Goal: Task Accomplishment & Management: Manage account settings

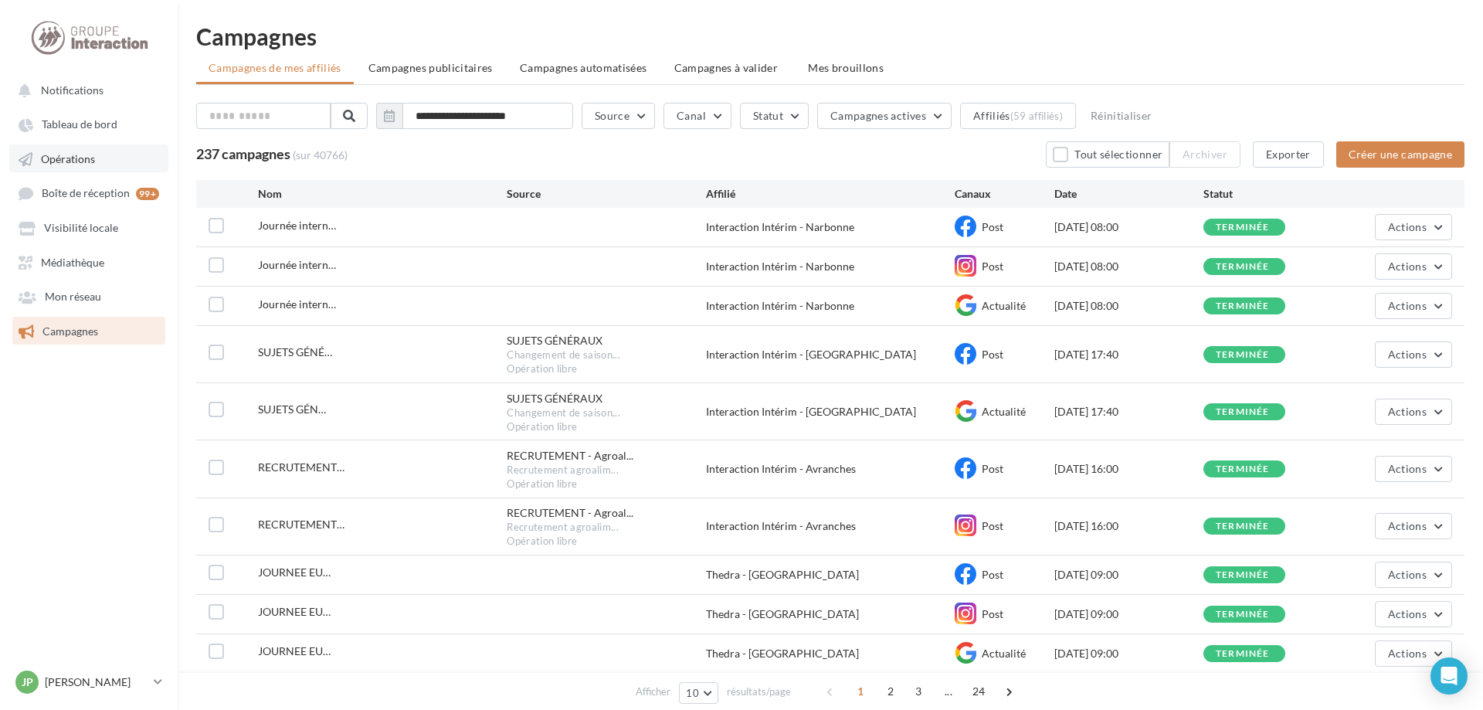
click at [59, 149] on link "Opérations" at bounding box center [88, 158] width 159 height 28
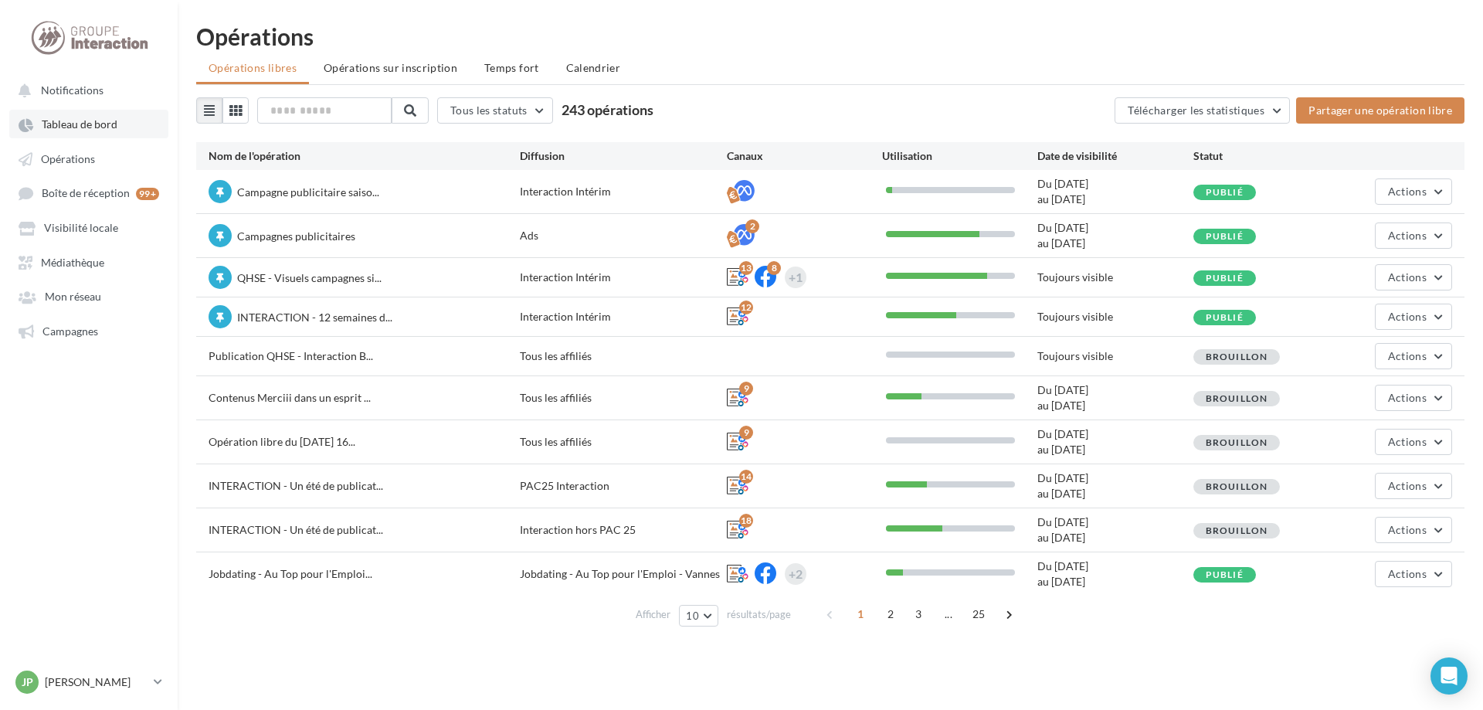
click at [66, 137] on link "Tableau de bord" at bounding box center [88, 124] width 159 height 28
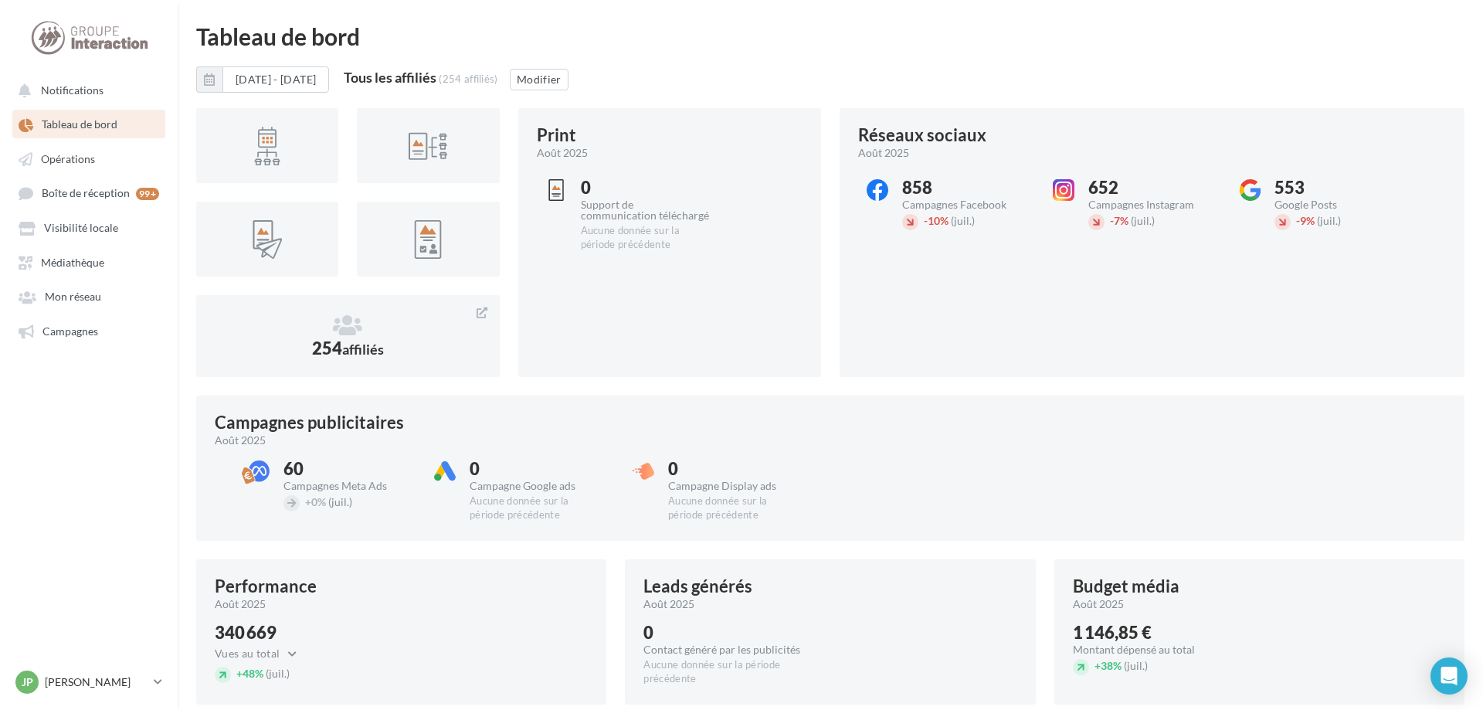
click at [78, 109] on ul "Notifications Tableau de bord Opérations Boîte de réception 99+ Médiathèque" at bounding box center [89, 210] width 176 height 281
click at [73, 94] on span "Notifications" at bounding box center [72, 89] width 63 height 13
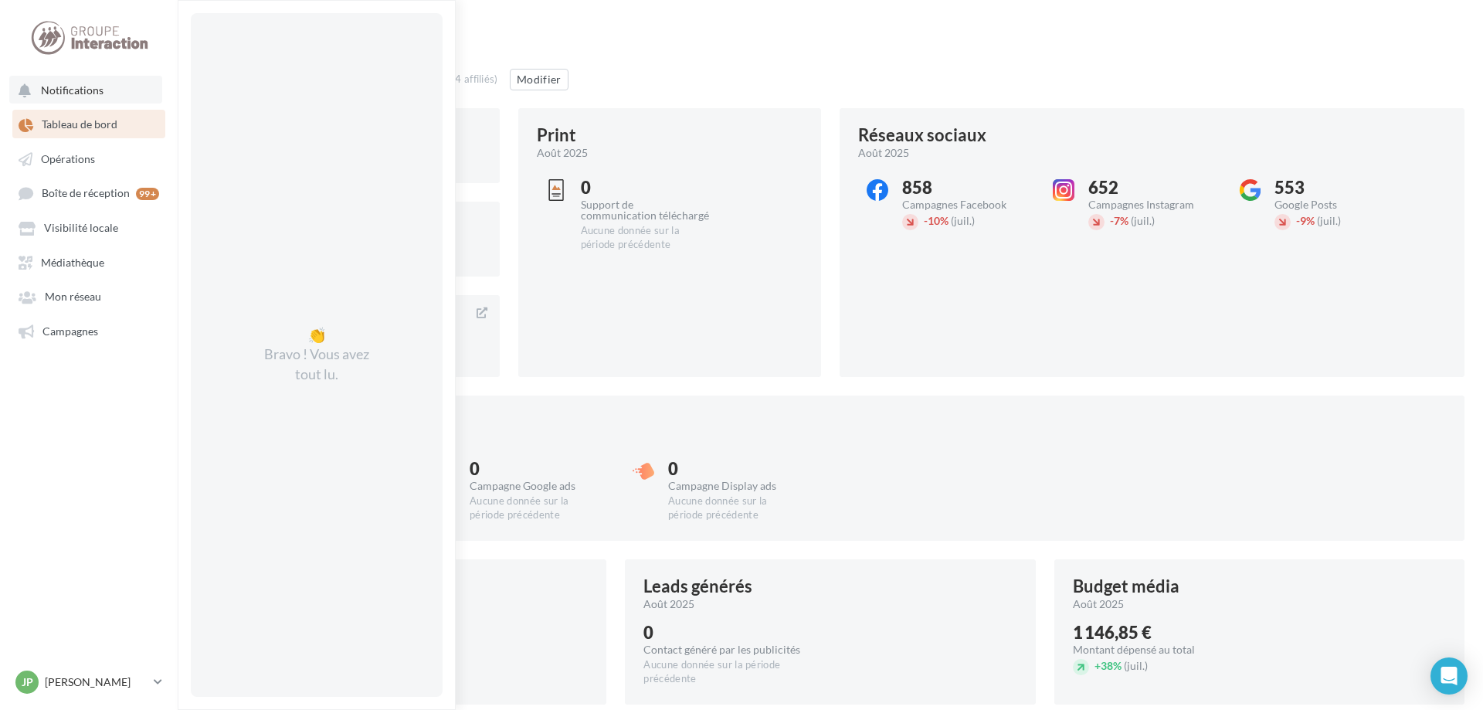
click at [73, 92] on span "Notifications" at bounding box center [72, 89] width 63 height 13
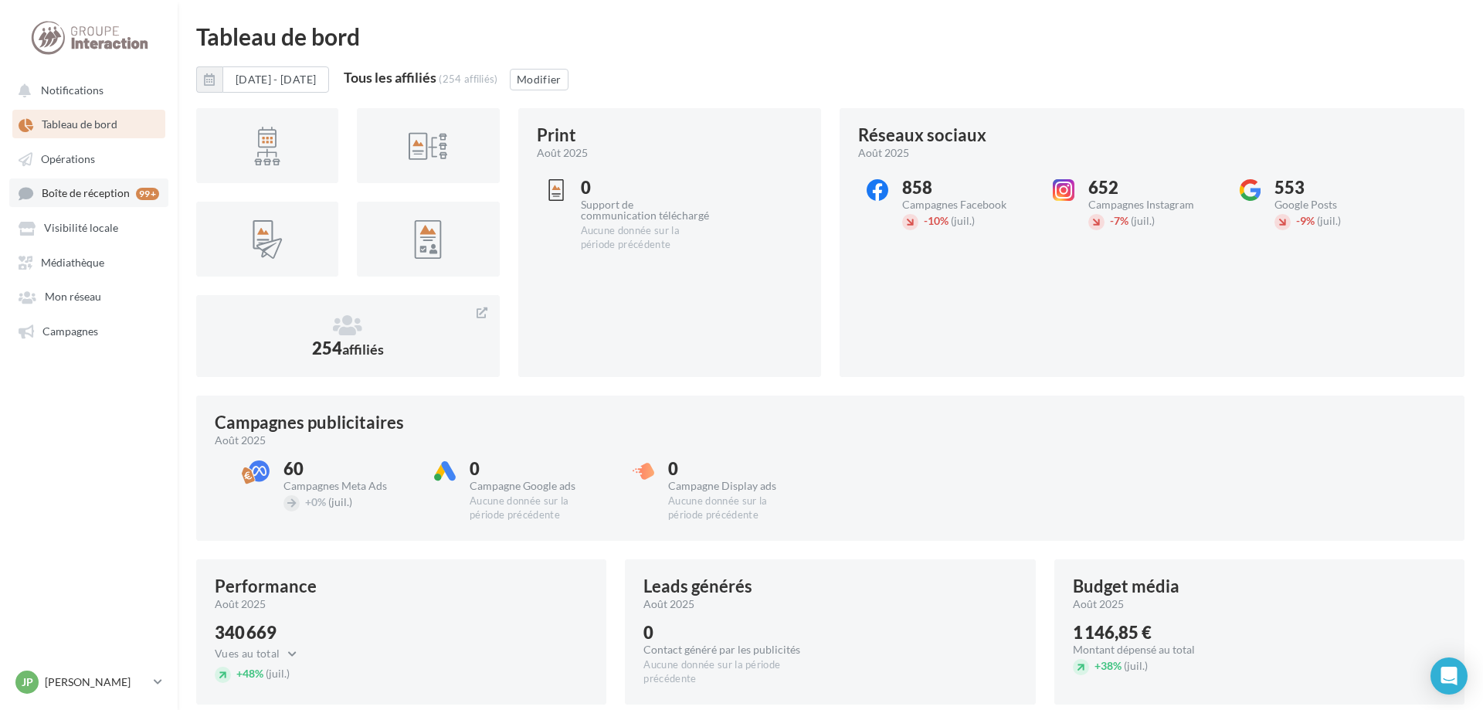
click at [69, 195] on span "Boîte de réception" at bounding box center [86, 193] width 88 height 13
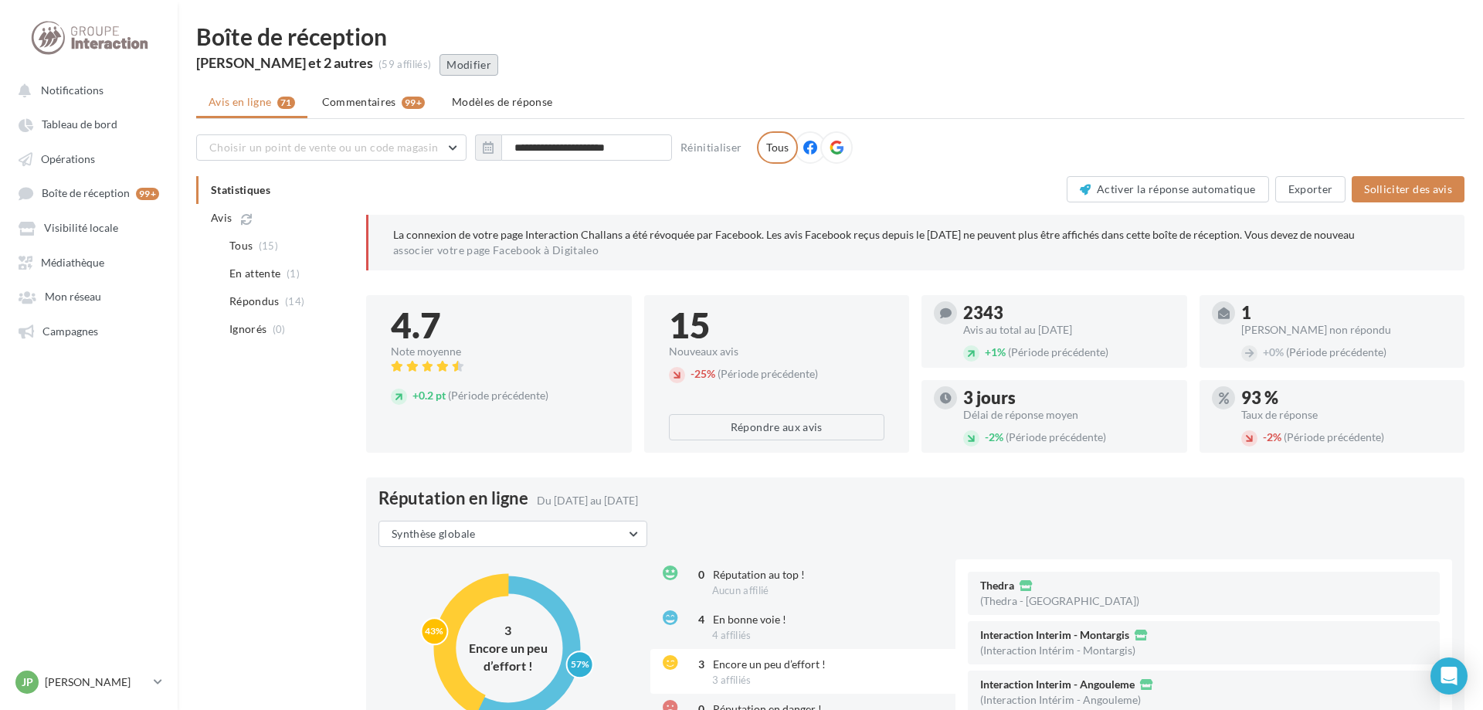
click at [498, 72] on button "Modifier" at bounding box center [469, 65] width 59 height 22
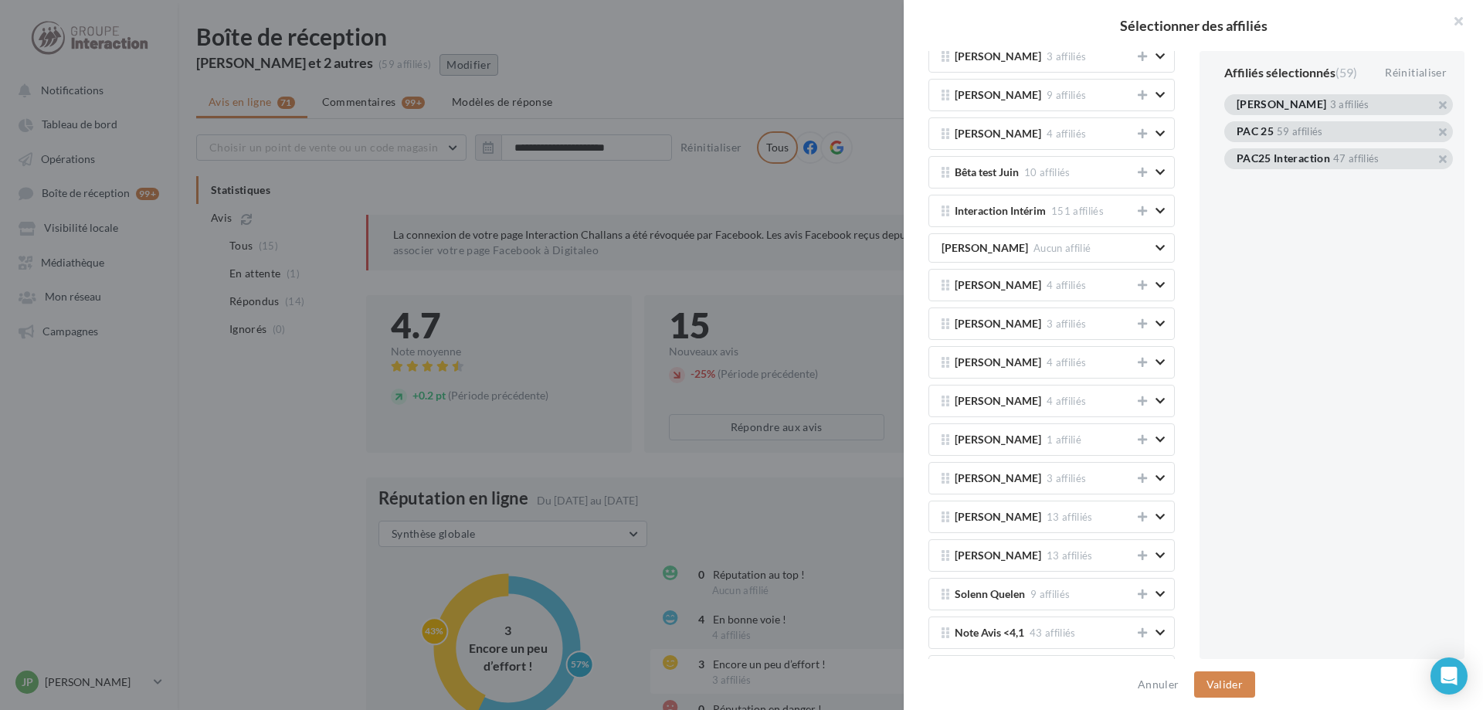
scroll to position [158, 0]
drag, startPoint x: 1200, startPoint y: 77, endPoint x: 1203, endPoint y: 159, distance: 81.9
click at [591, 159] on div "Affiliés sélectionnés (59) Réinitialiser [PERSON_NAME] 3 affiliés PAC 25 59 aff…" at bounding box center [1339, 355] width 278 height 608
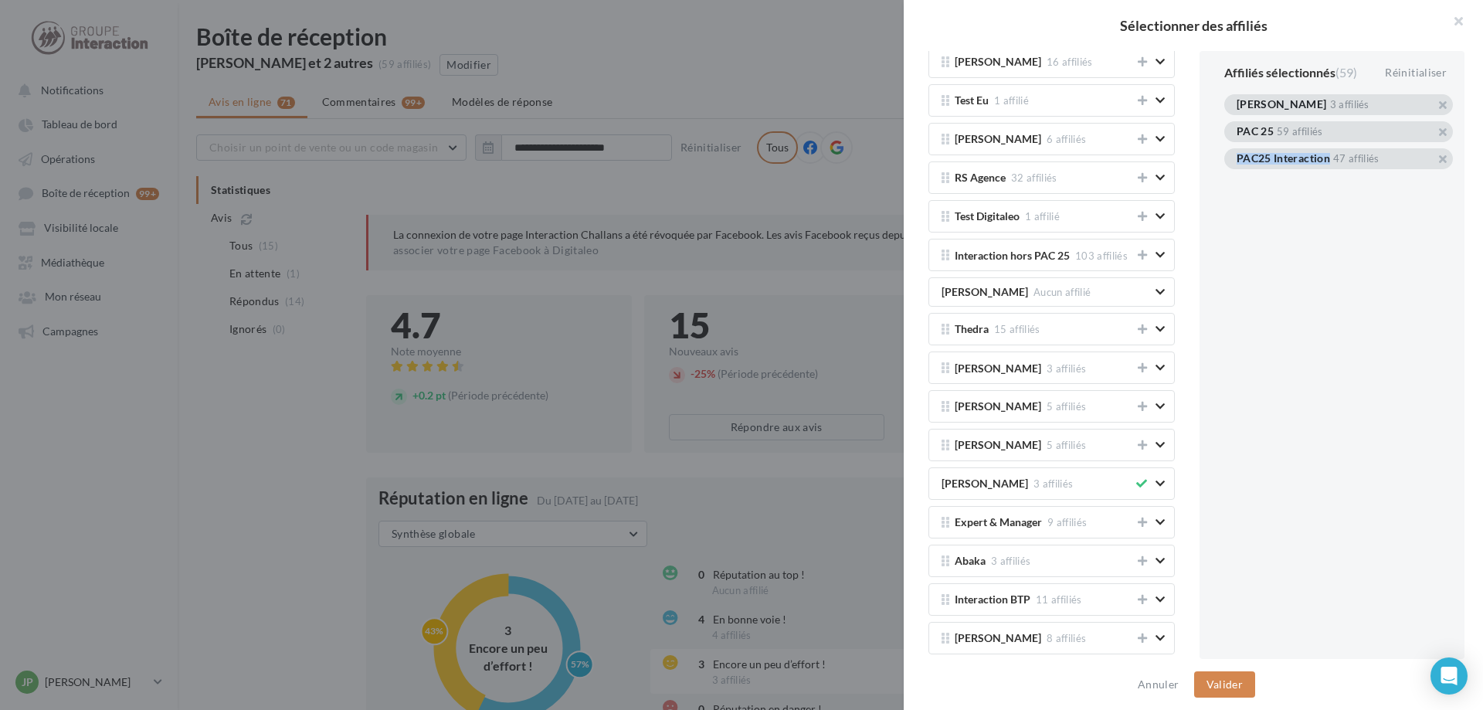
scroll to position [0, 0]
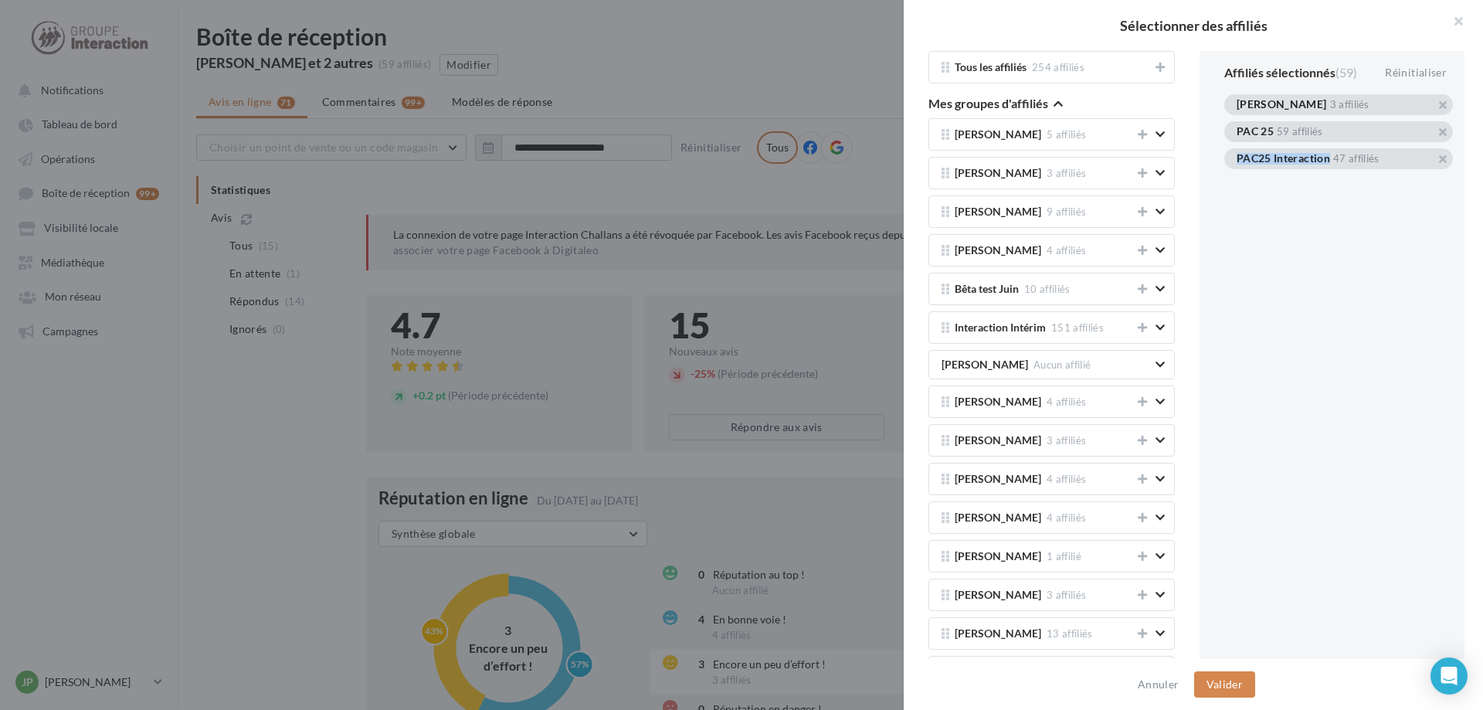
click at [591, 100] on icon "button" at bounding box center [1058, 103] width 9 height 11
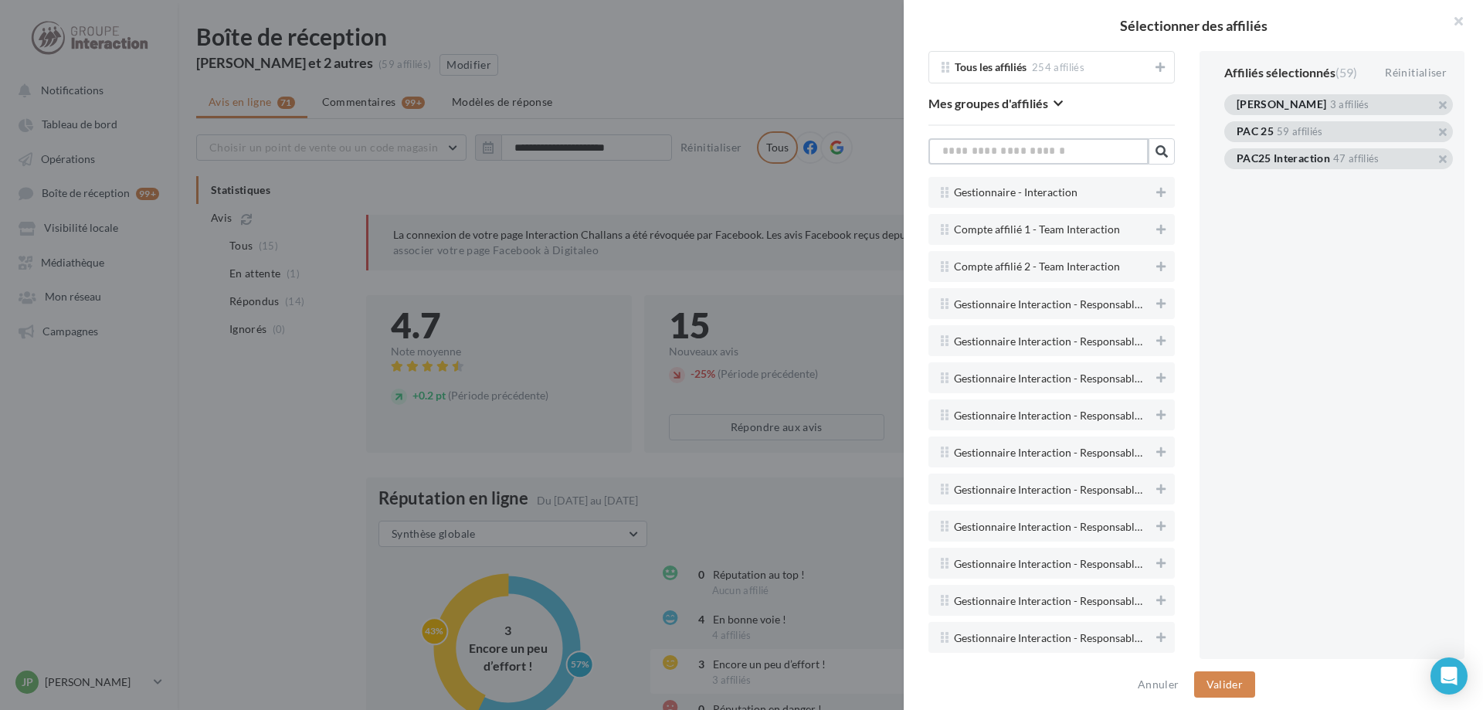
click at [591, 149] on input "text" at bounding box center [1038, 151] width 220 height 26
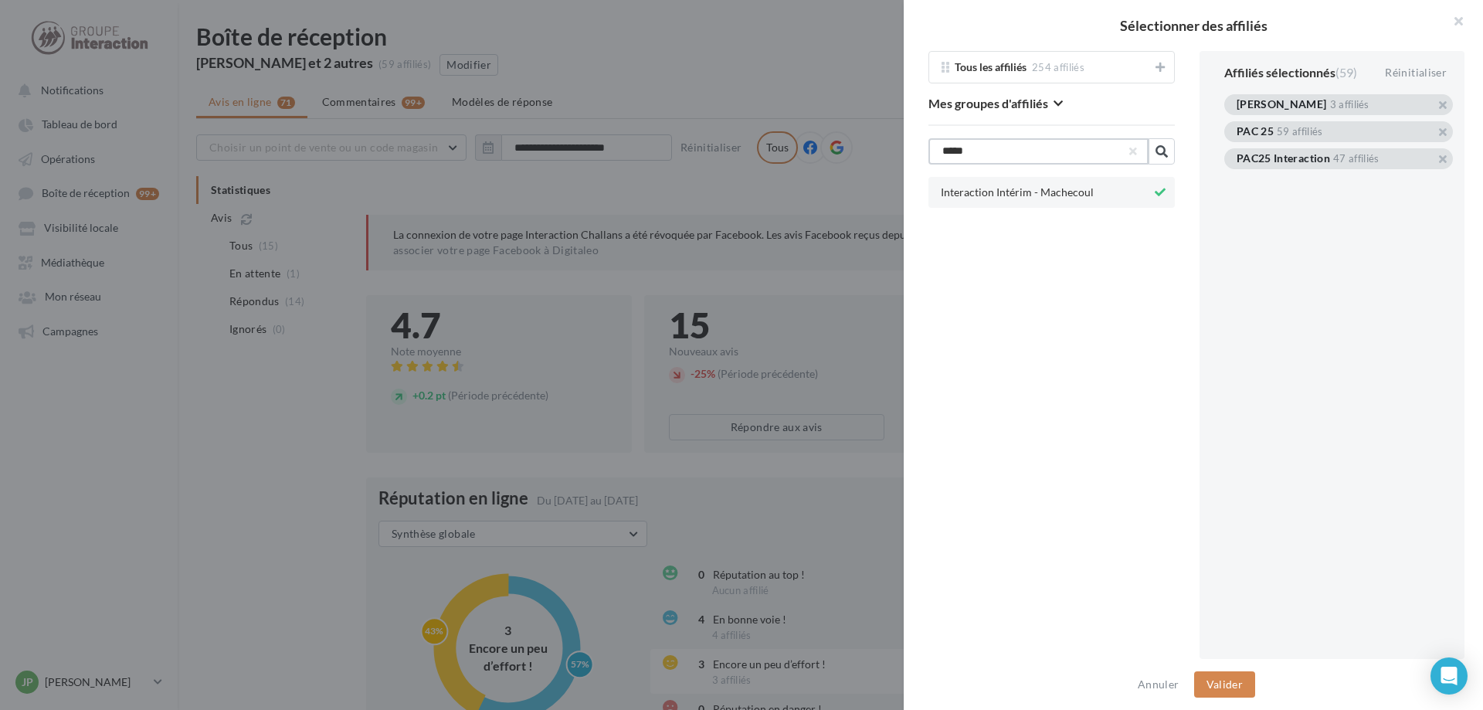
type input "*****"
click at [591, 189] on span "Interaction Intérim - Machecoul" at bounding box center [1017, 193] width 153 height 12
click at [591, 191] on span "Interaction Intérim - Machecoul" at bounding box center [1017, 193] width 153 height 12
click at [591, 195] on span "Interaction Intérim - Machecoul" at bounding box center [1017, 193] width 153 height 12
click at [591, 190] on button at bounding box center [1160, 192] width 17 height 19
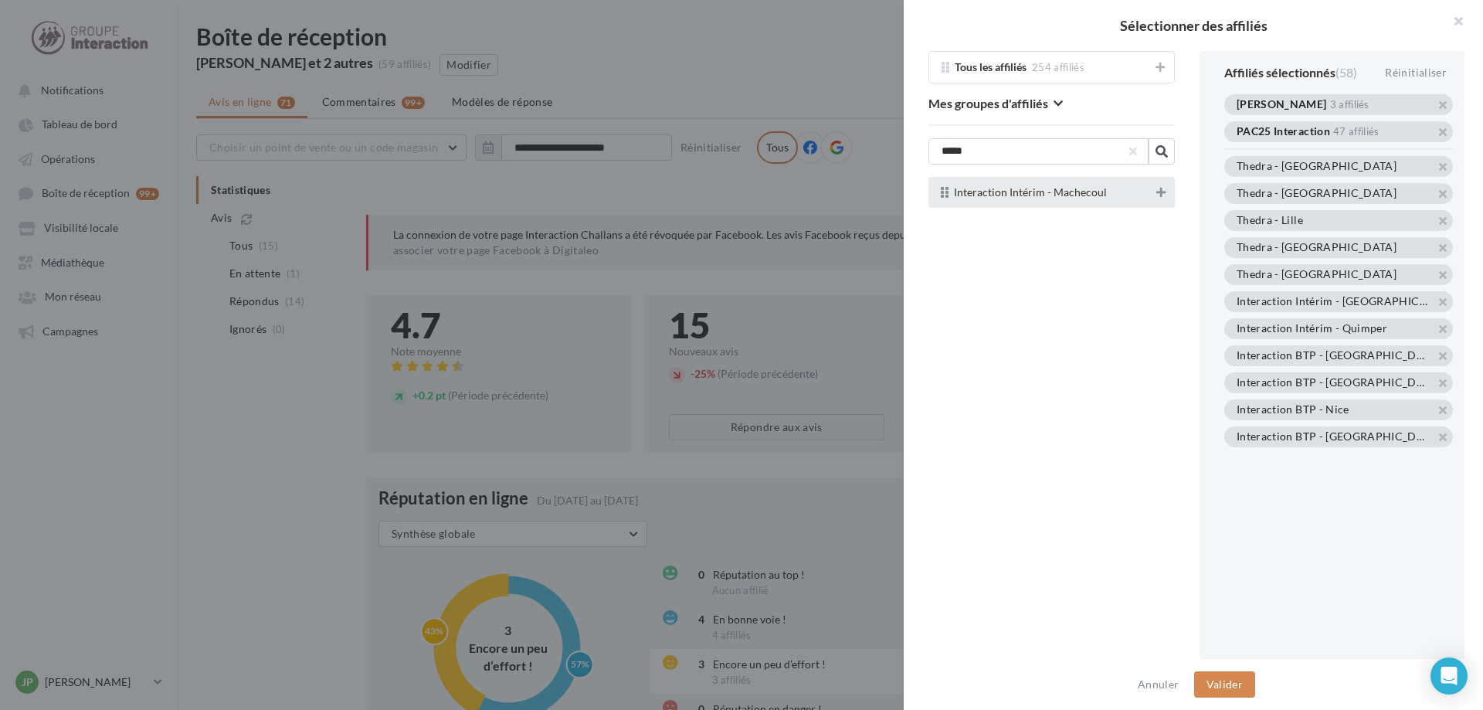
click at [591, 193] on icon at bounding box center [1160, 192] width 9 height 11
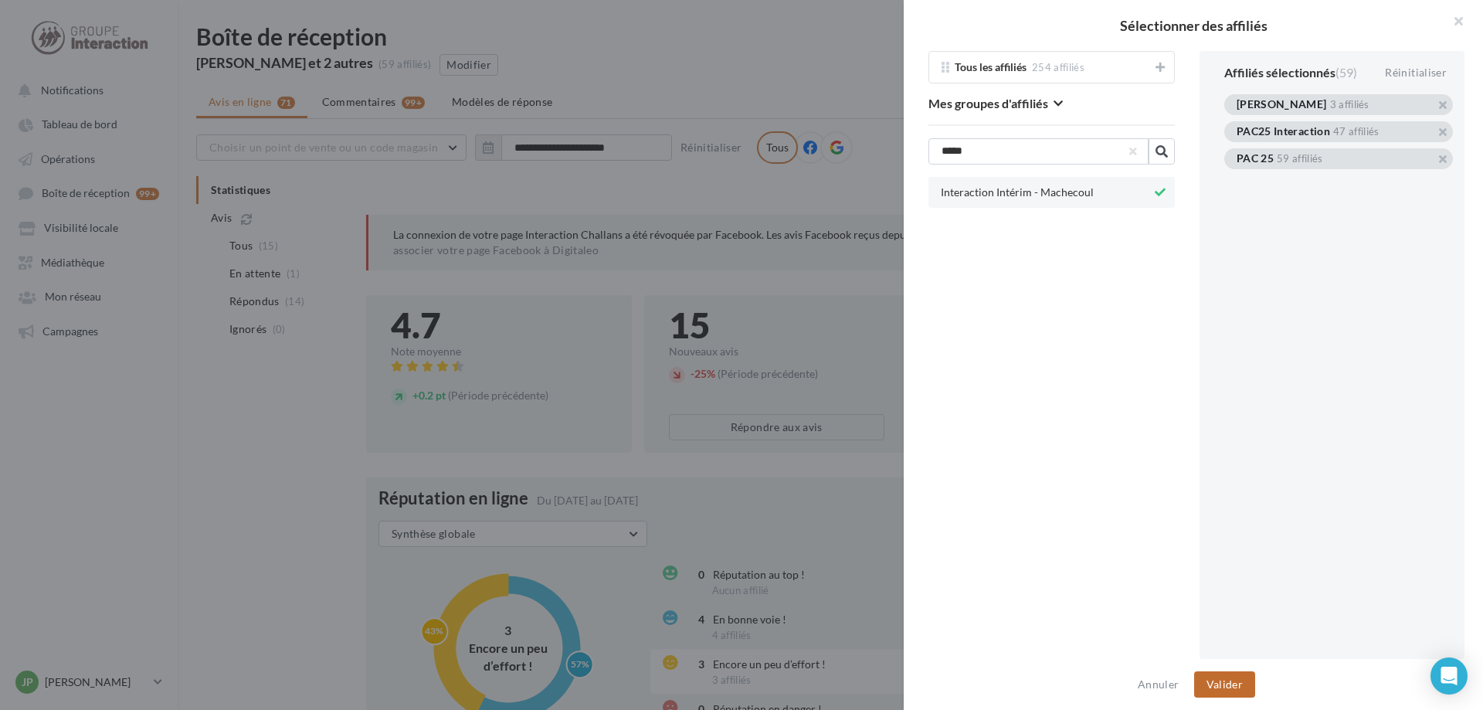
click at [591, 541] on button "Valider" at bounding box center [1224, 684] width 61 height 26
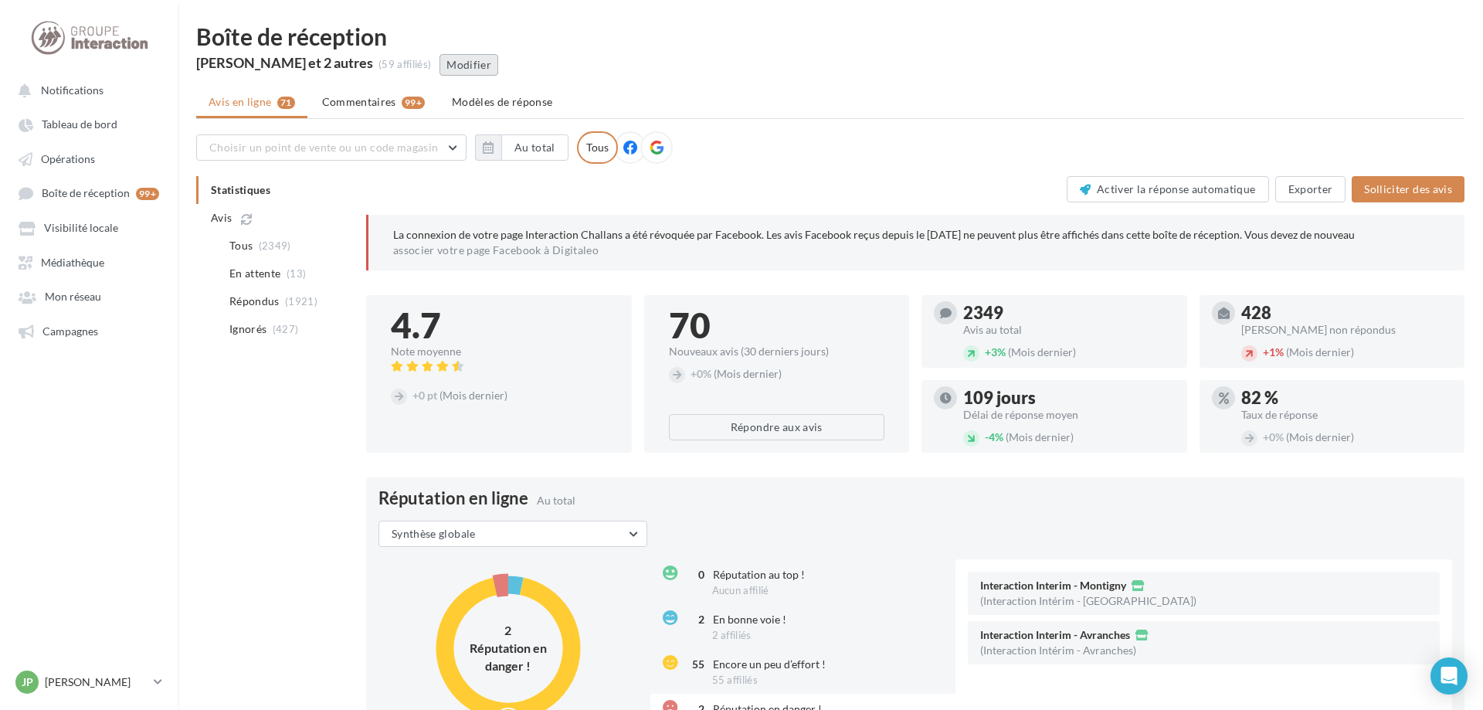
click at [488, 62] on button "Modifier" at bounding box center [469, 65] width 59 height 22
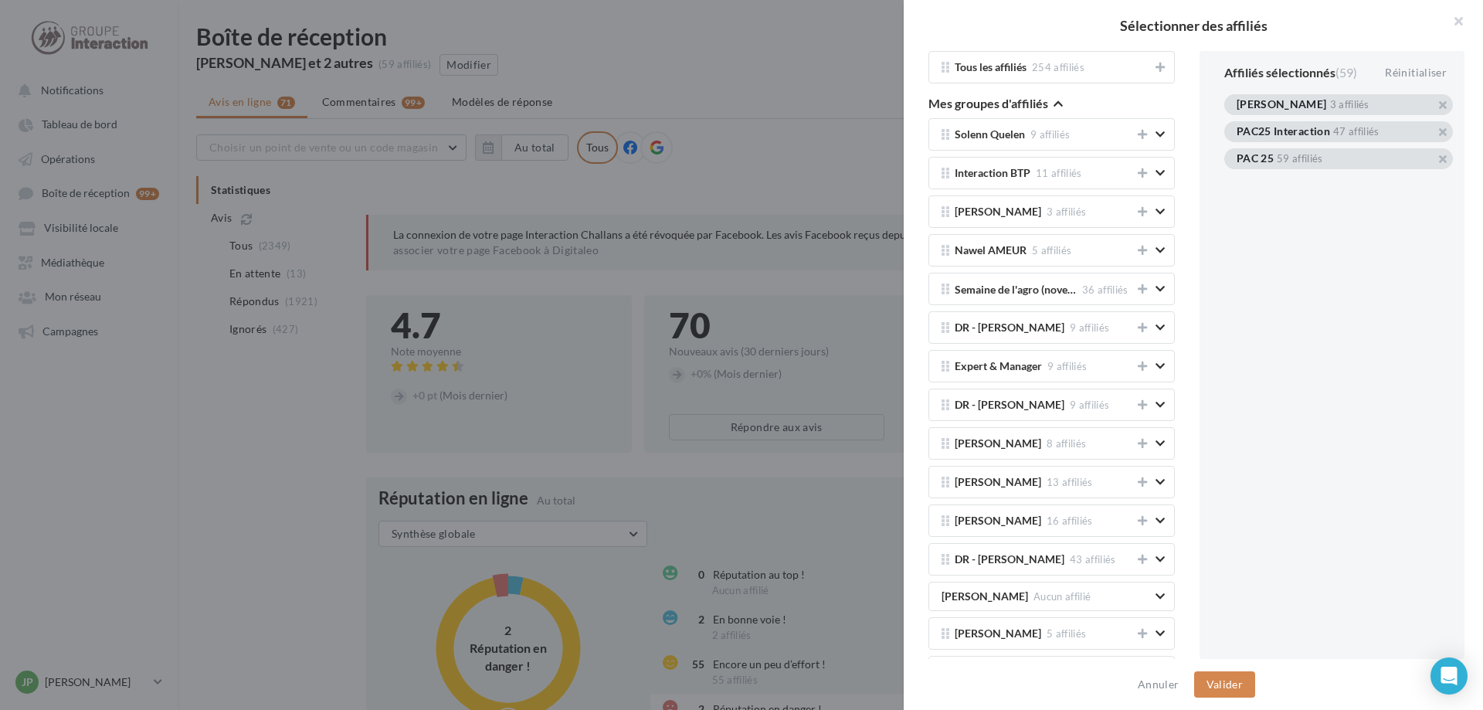
click at [591, 65] on div "Réinitialiser" at bounding box center [1416, 72] width 74 height 19
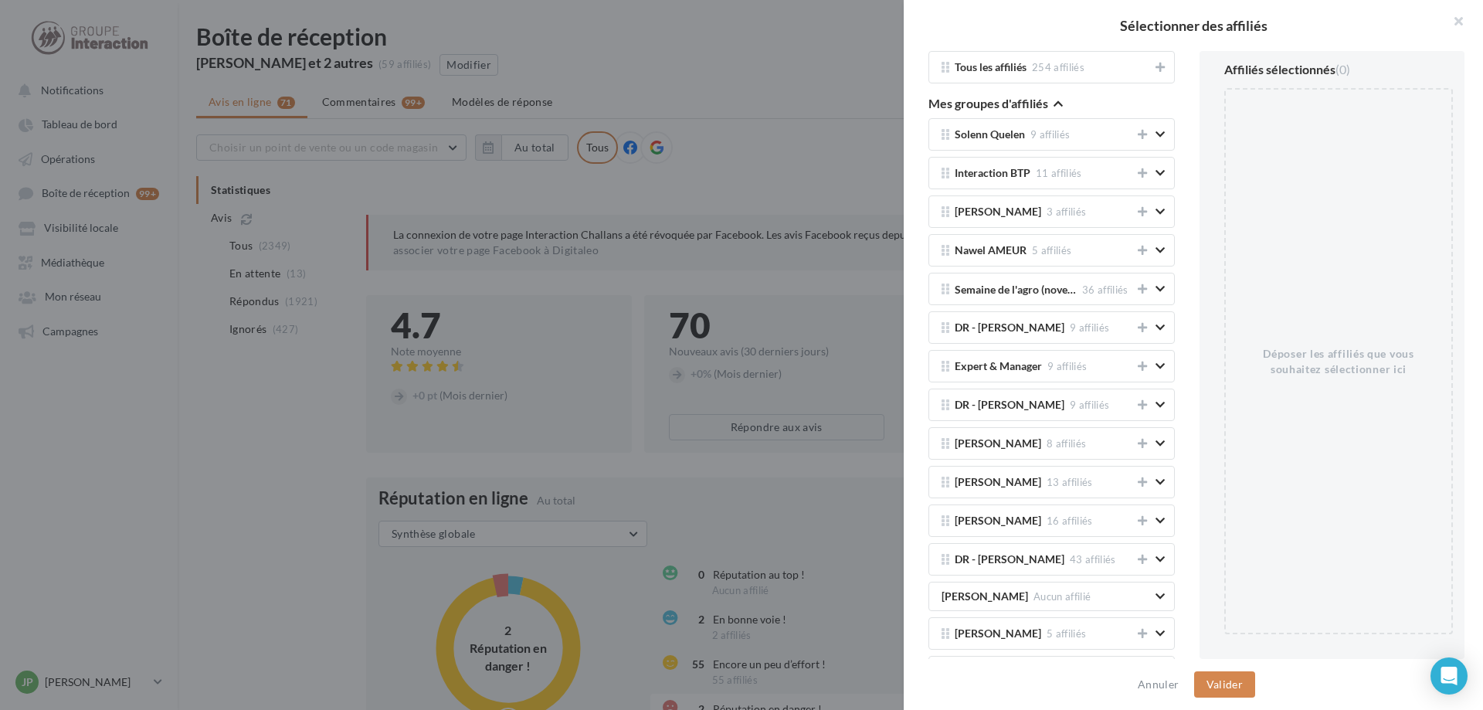
click at [591, 96] on button "Mes groupes d'affiliés" at bounding box center [995, 105] width 134 height 19
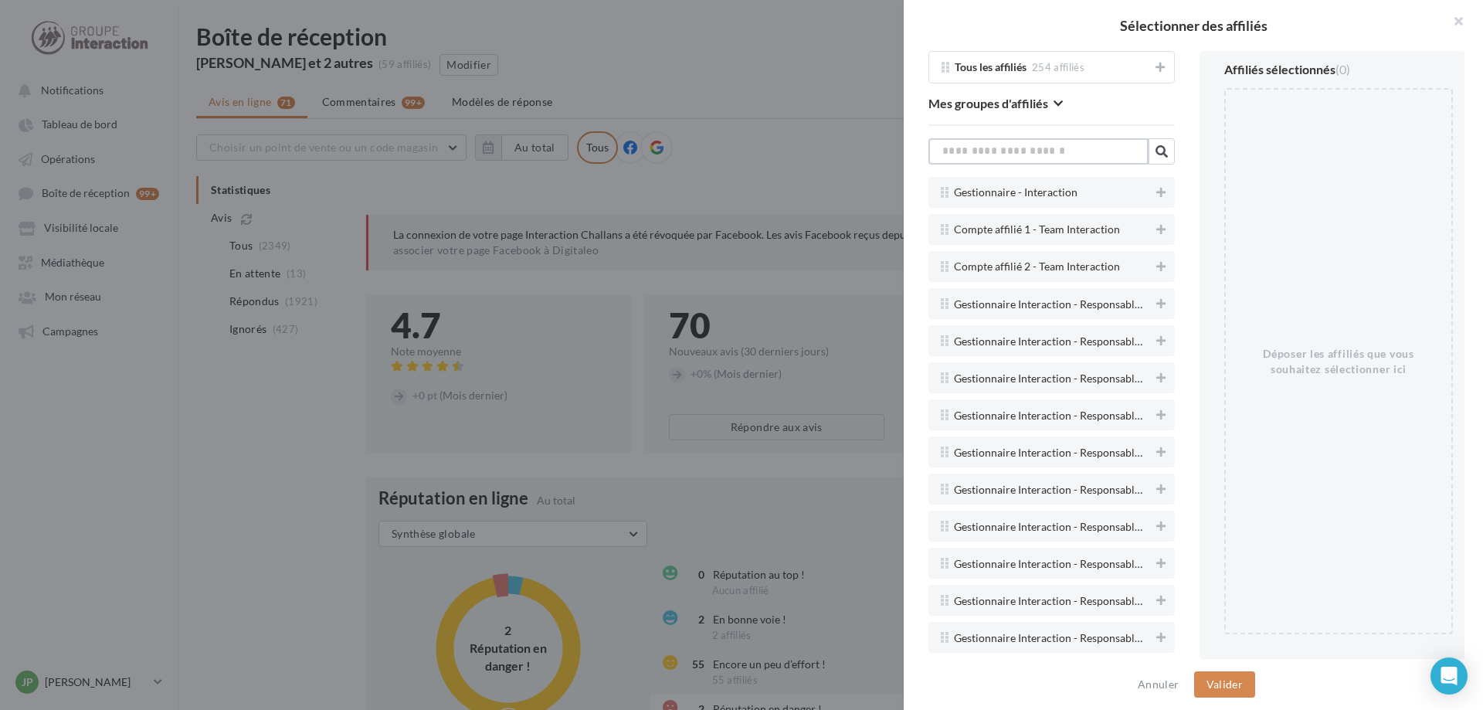
click at [591, 146] on input "text" at bounding box center [1038, 151] width 220 height 26
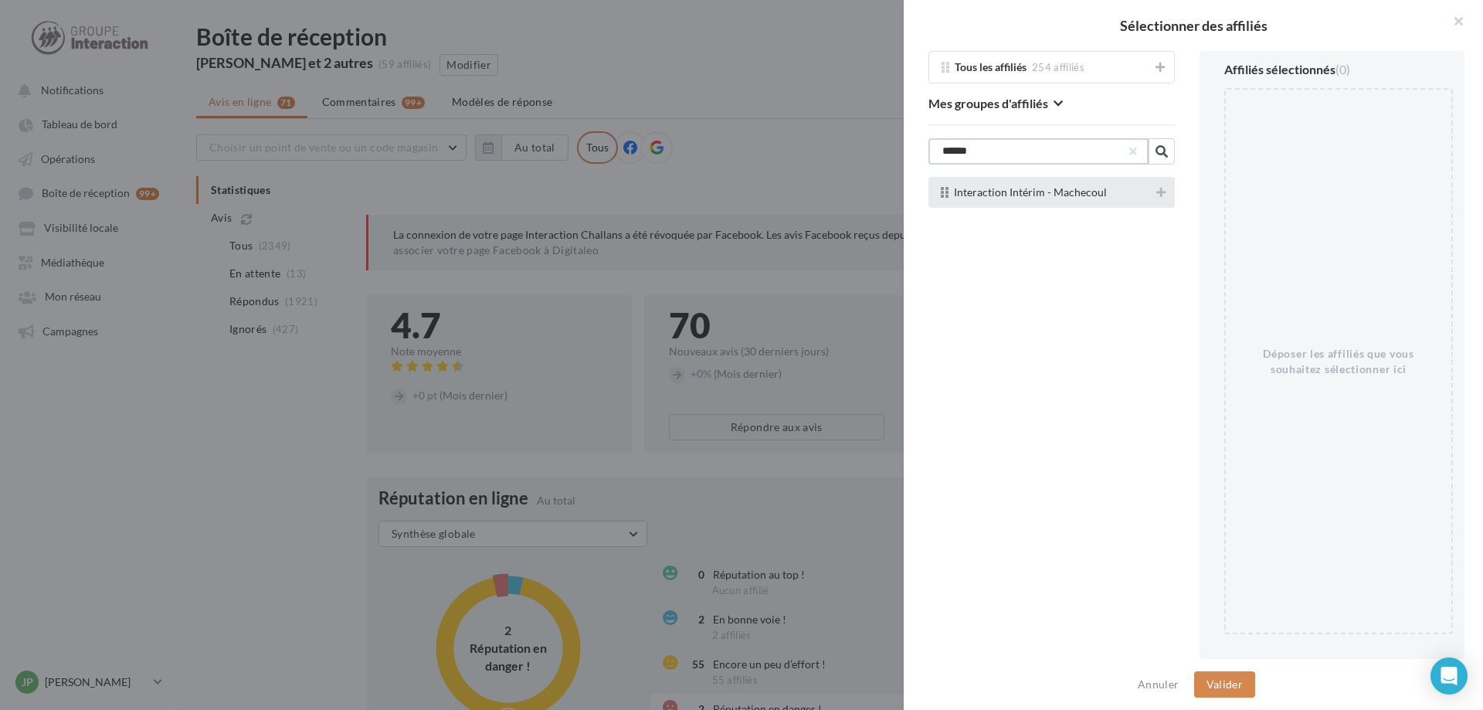
type input "******"
click at [591, 194] on span "Interaction Intérim - Machecoul" at bounding box center [1030, 193] width 153 height 12
click at [591, 191] on icon at bounding box center [1160, 192] width 9 height 11
click at [591, 541] on button "Valider" at bounding box center [1224, 684] width 61 height 26
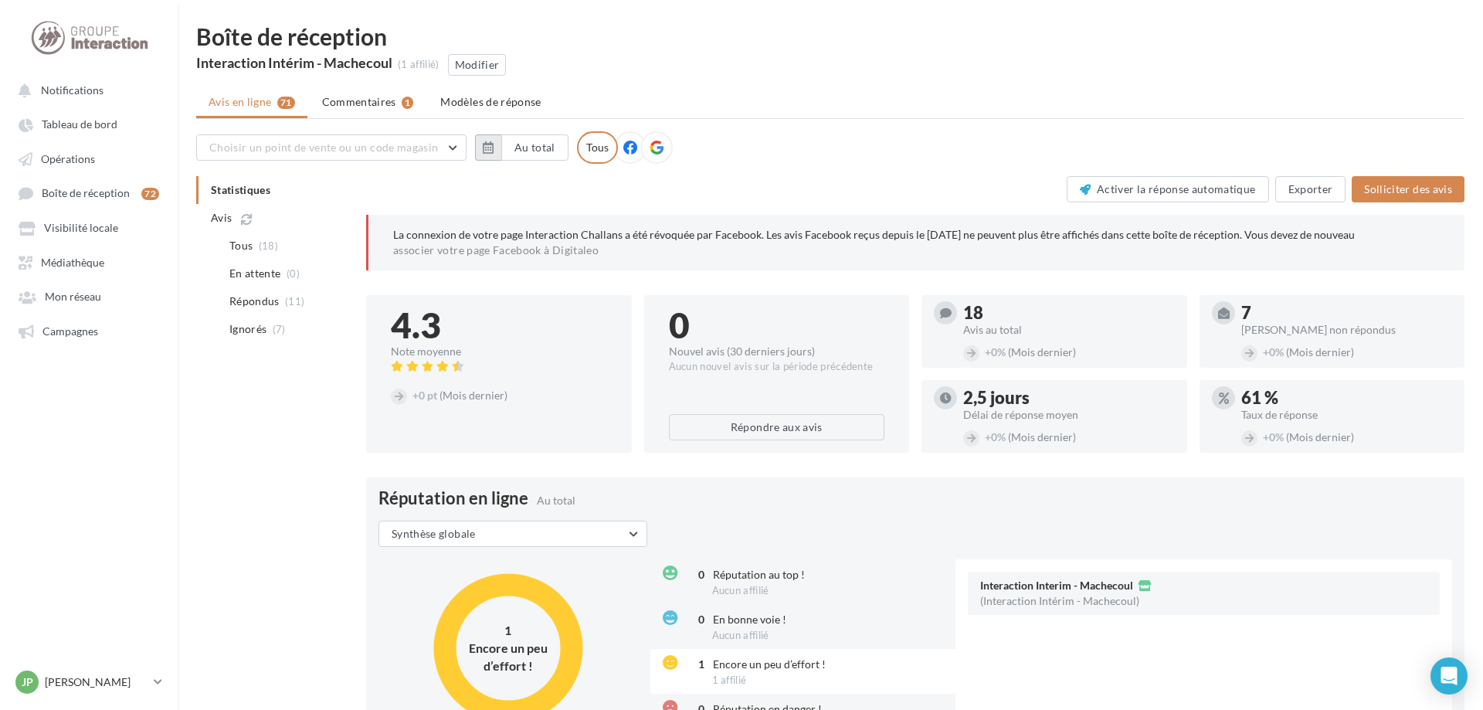
click at [484, 143] on icon "button" at bounding box center [488, 147] width 11 height 12
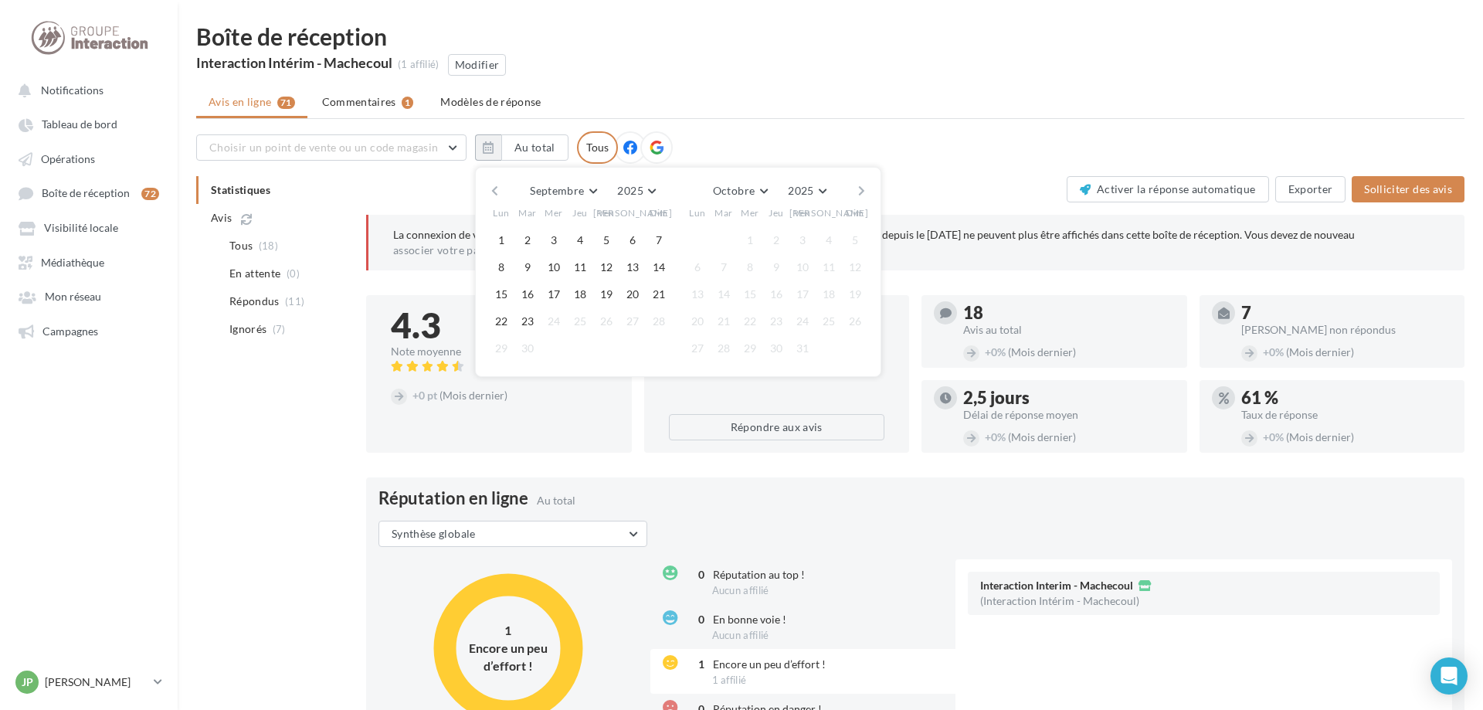
click at [492, 188] on button "button" at bounding box center [494, 191] width 13 height 22
click at [494, 188] on button "button" at bounding box center [494, 191] width 13 height 22
click at [498, 351] on button "28" at bounding box center [501, 348] width 23 height 23
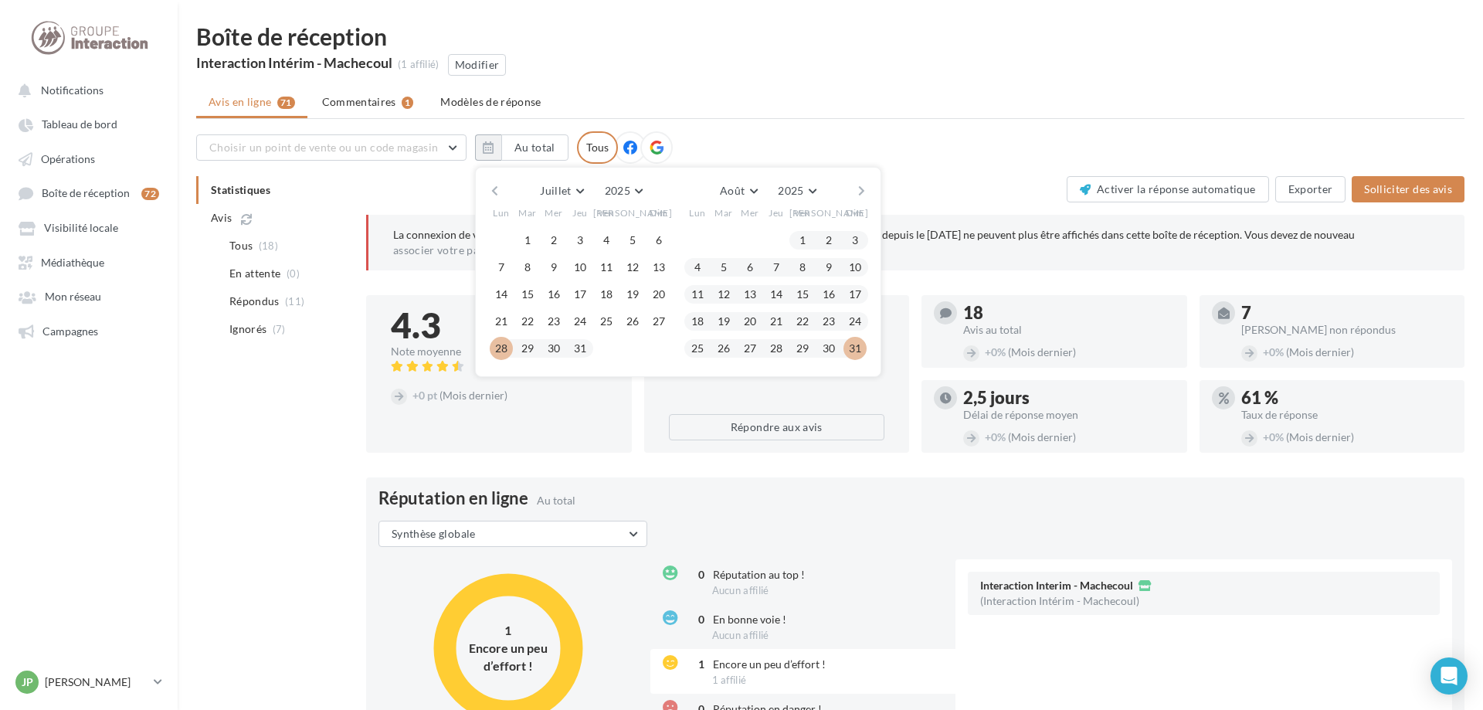
click at [591, 351] on button "31" at bounding box center [855, 348] width 23 height 23
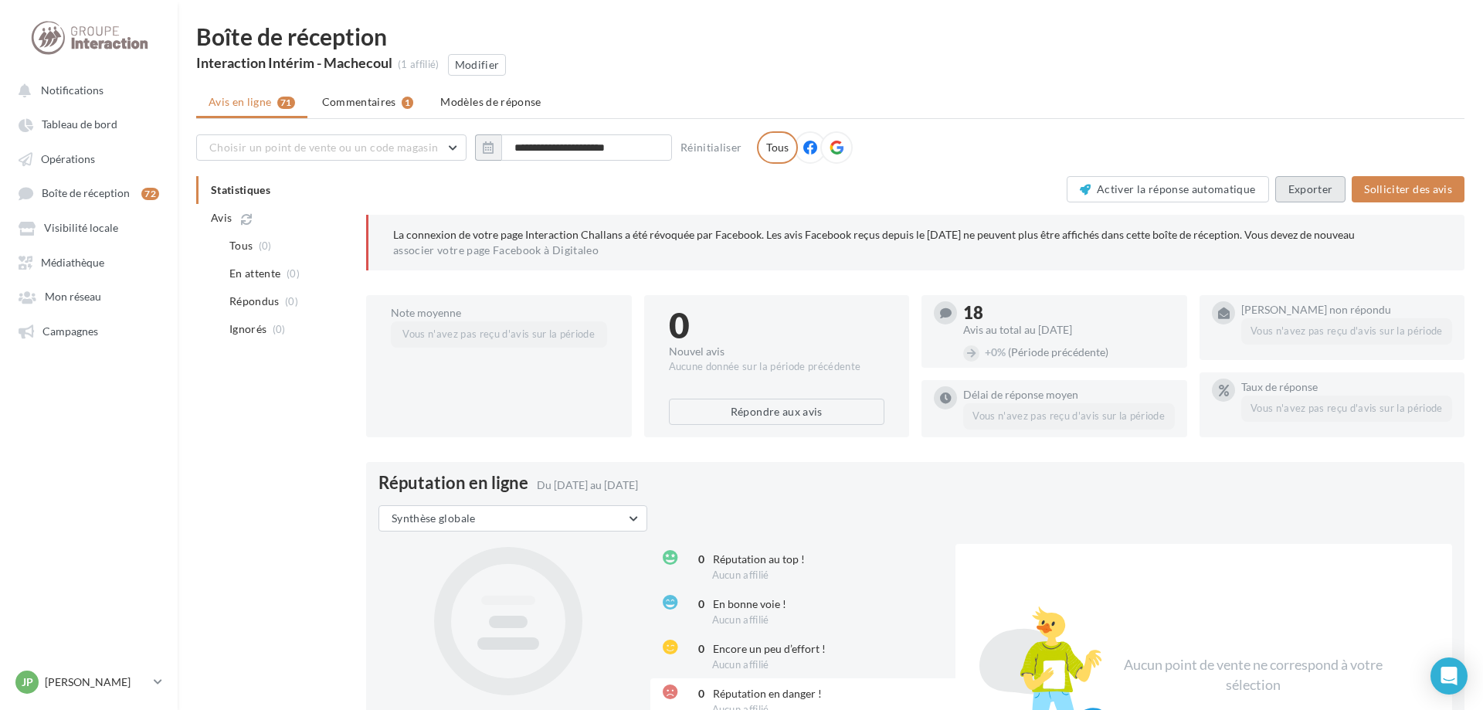
click at [591, 192] on button "Exporter" at bounding box center [1310, 189] width 71 height 26
click at [467, 67] on button "Modifier" at bounding box center [477, 65] width 59 height 22
click at [493, 150] on icon "button" at bounding box center [488, 147] width 11 height 12
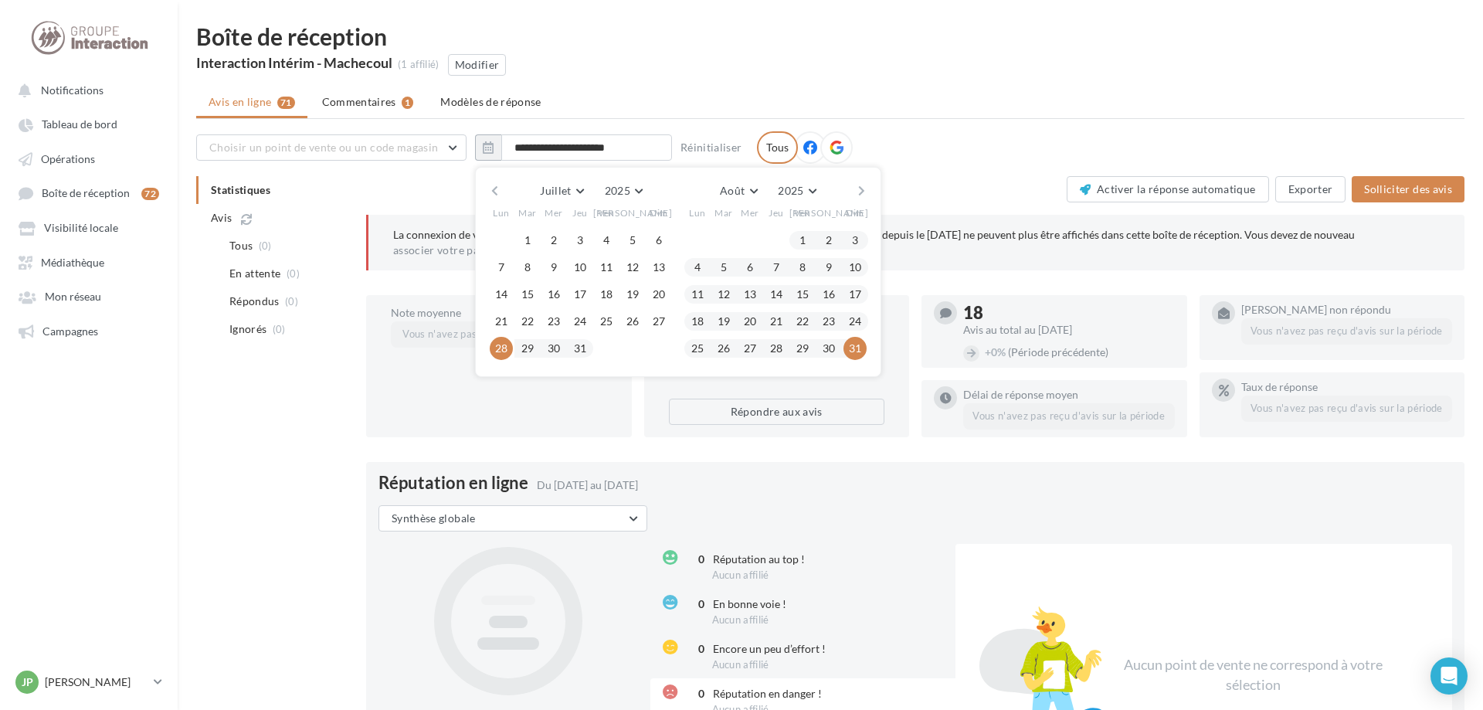
click at [494, 191] on button "button" at bounding box center [494, 191] width 13 height 22
click at [508, 373] on button "30" at bounding box center [501, 375] width 23 height 23
click at [591, 317] on button "27" at bounding box center [855, 321] width 23 height 23
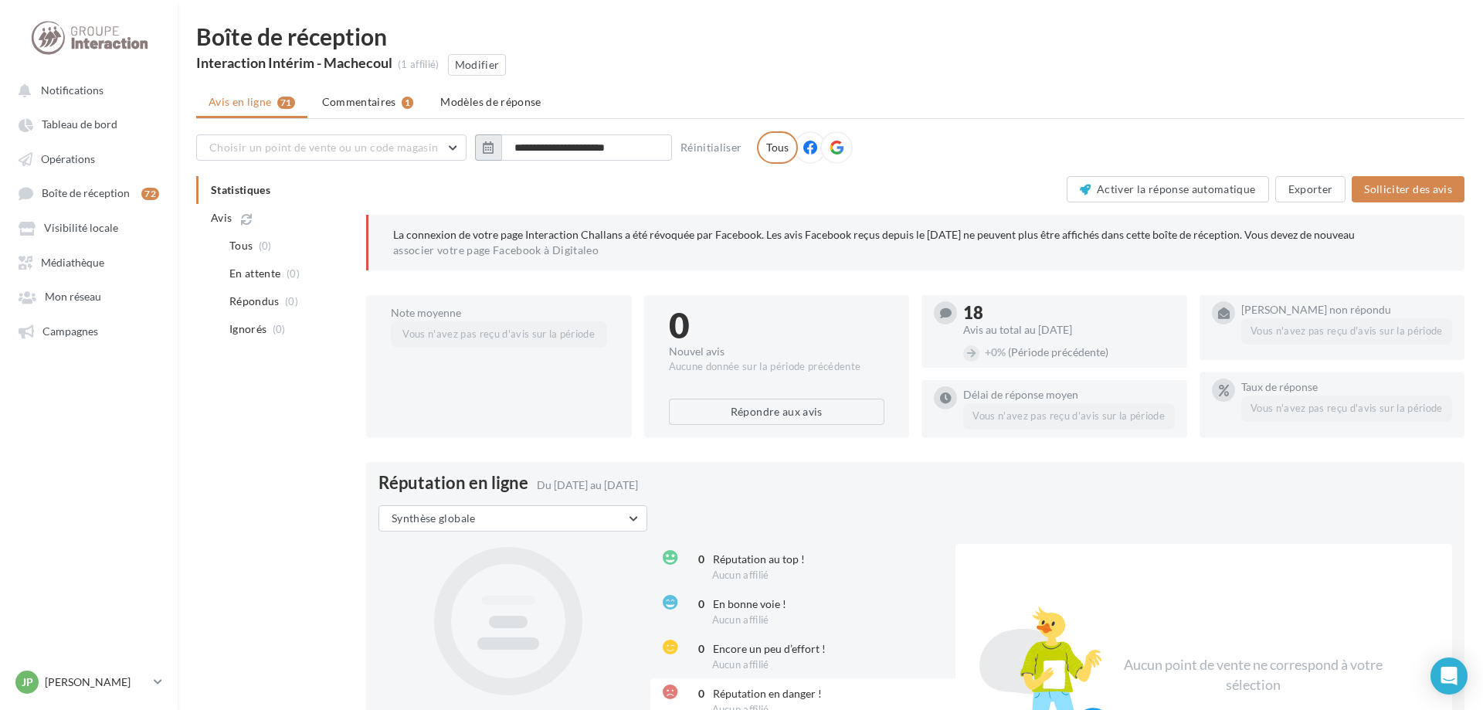
click at [494, 140] on button "button" at bounding box center [488, 147] width 26 height 26
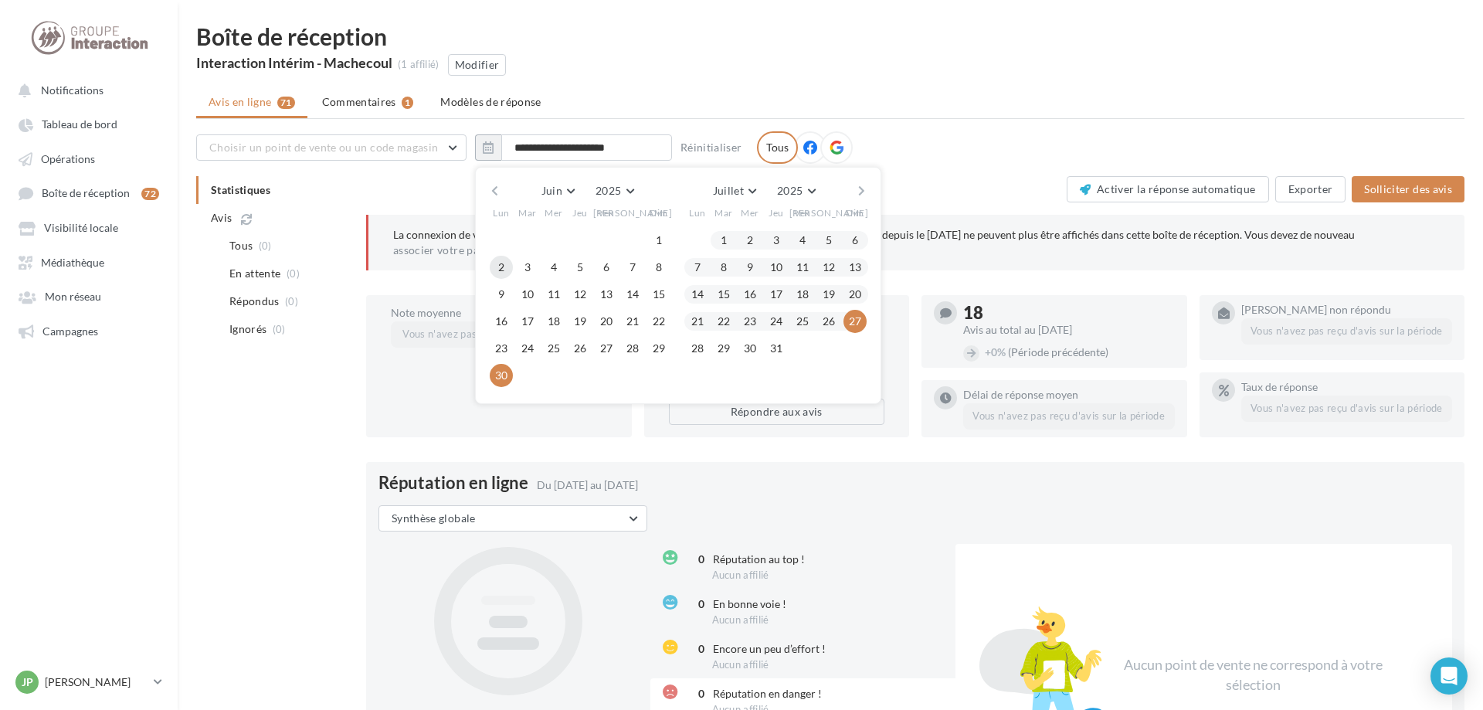
click at [500, 267] on button "2" at bounding box center [501, 267] width 23 height 23
click at [591, 344] on button "29" at bounding box center [658, 348] width 23 height 23
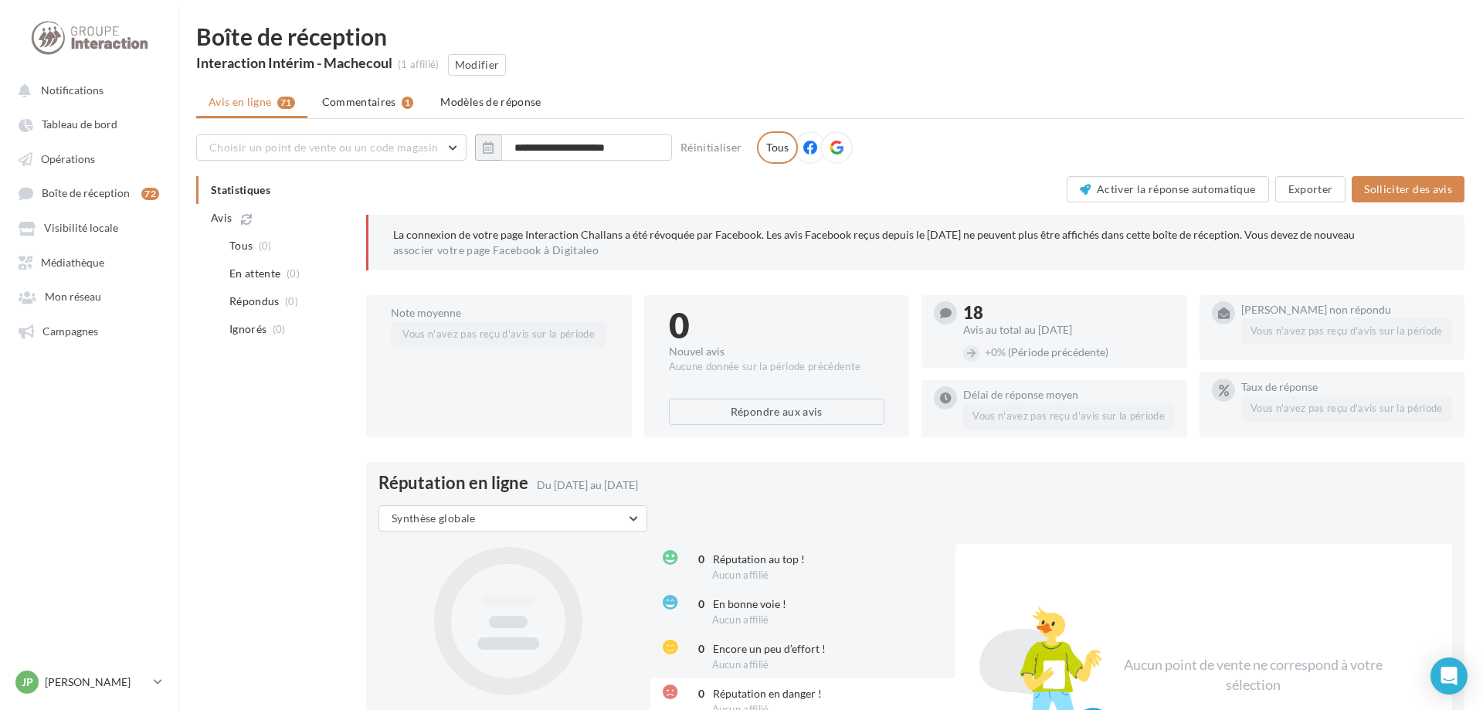
drag, startPoint x: 485, startPoint y: 148, endPoint x: 485, endPoint y: 119, distance: 28.6
click at [487, 148] on icon "button" at bounding box center [488, 147] width 11 height 12
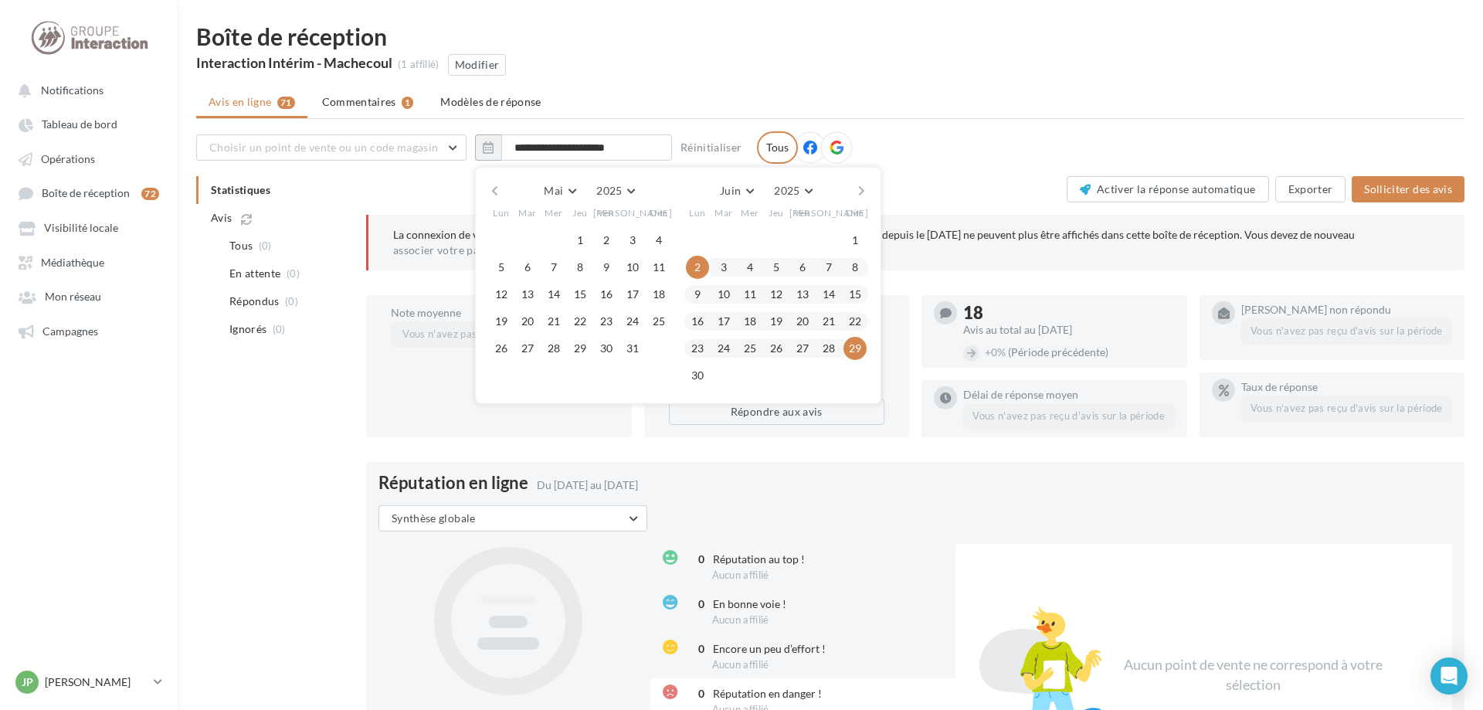
click at [497, 199] on button "button" at bounding box center [494, 191] width 13 height 22
click at [500, 344] on button "28" at bounding box center [501, 348] width 23 height 23
click at [591, 190] on button "button" at bounding box center [861, 191] width 13 height 22
click at [591, 238] on button "1" at bounding box center [855, 240] width 23 height 23
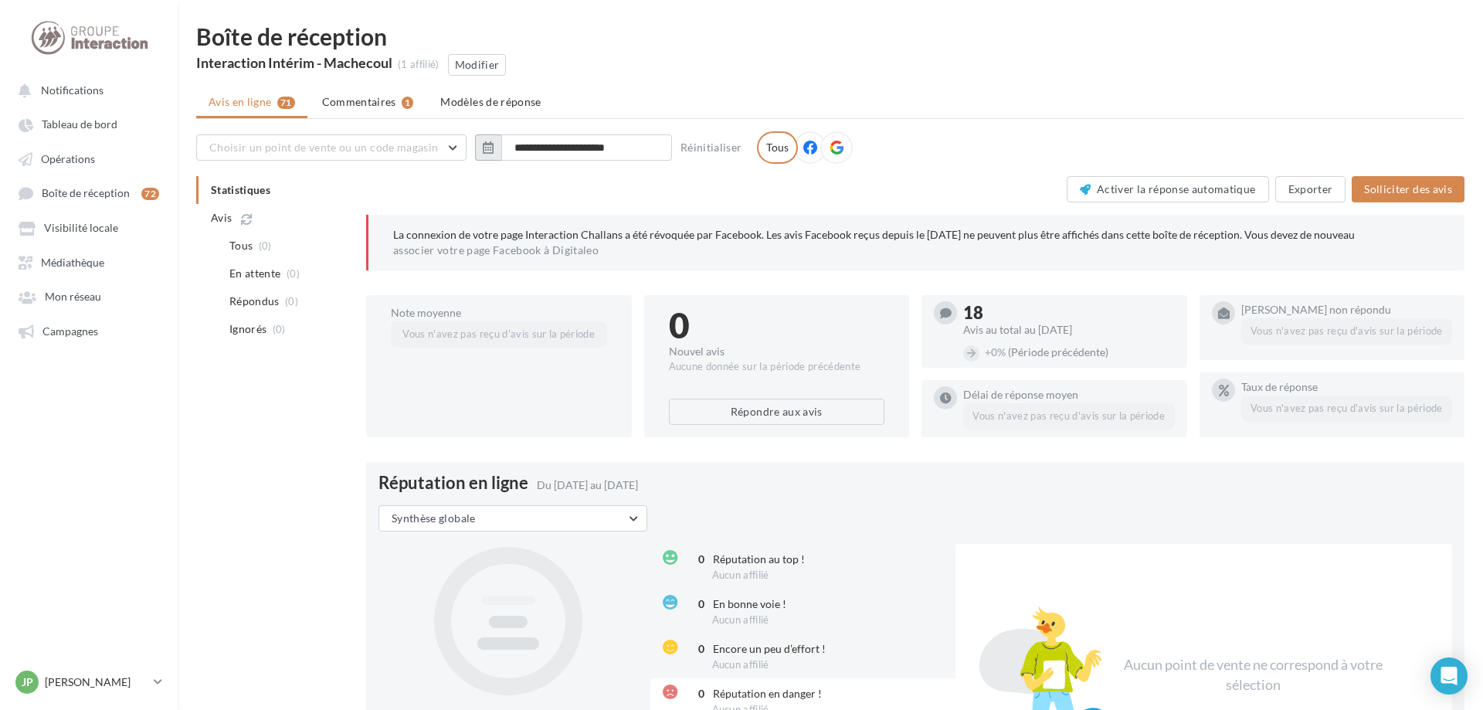
click at [484, 145] on icon "button" at bounding box center [488, 147] width 11 height 12
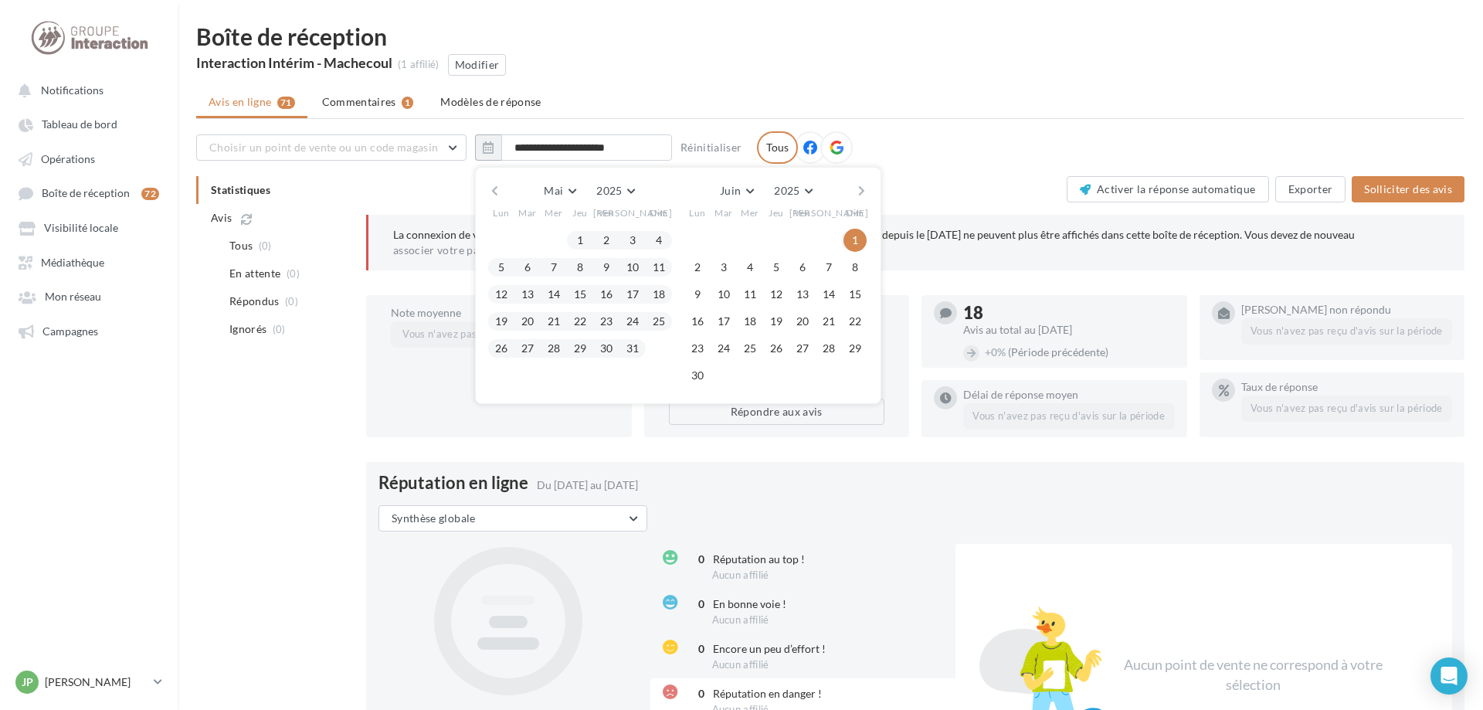
click at [490, 187] on button "button" at bounding box center [494, 191] width 13 height 22
click at [505, 372] on button "31" at bounding box center [501, 375] width 23 height 23
click at [591, 322] on button "27" at bounding box center [855, 321] width 23 height 23
type input "**********"
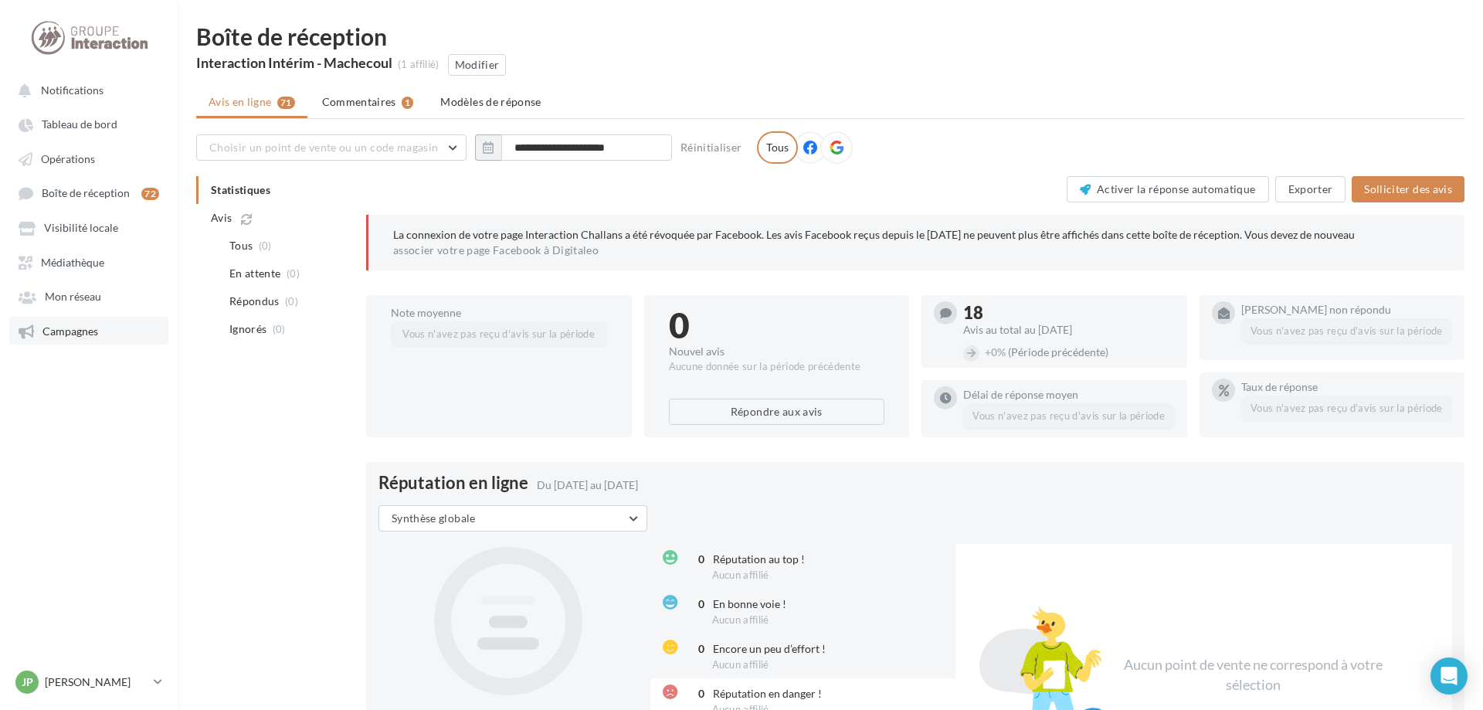
click at [114, 334] on link "Campagnes" at bounding box center [88, 331] width 159 height 28
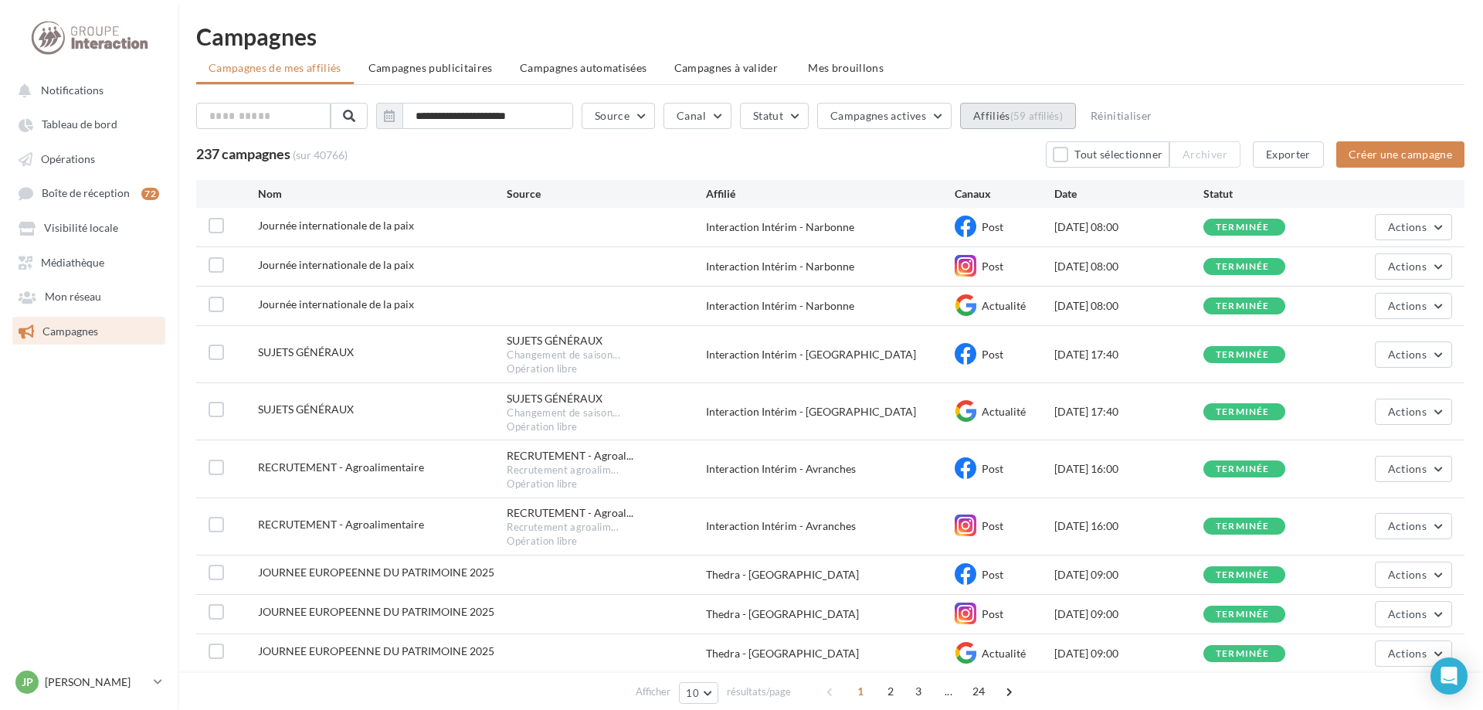
click at [591, 117] on button "Affiliés (59 affiliés)" at bounding box center [1018, 116] width 116 height 26
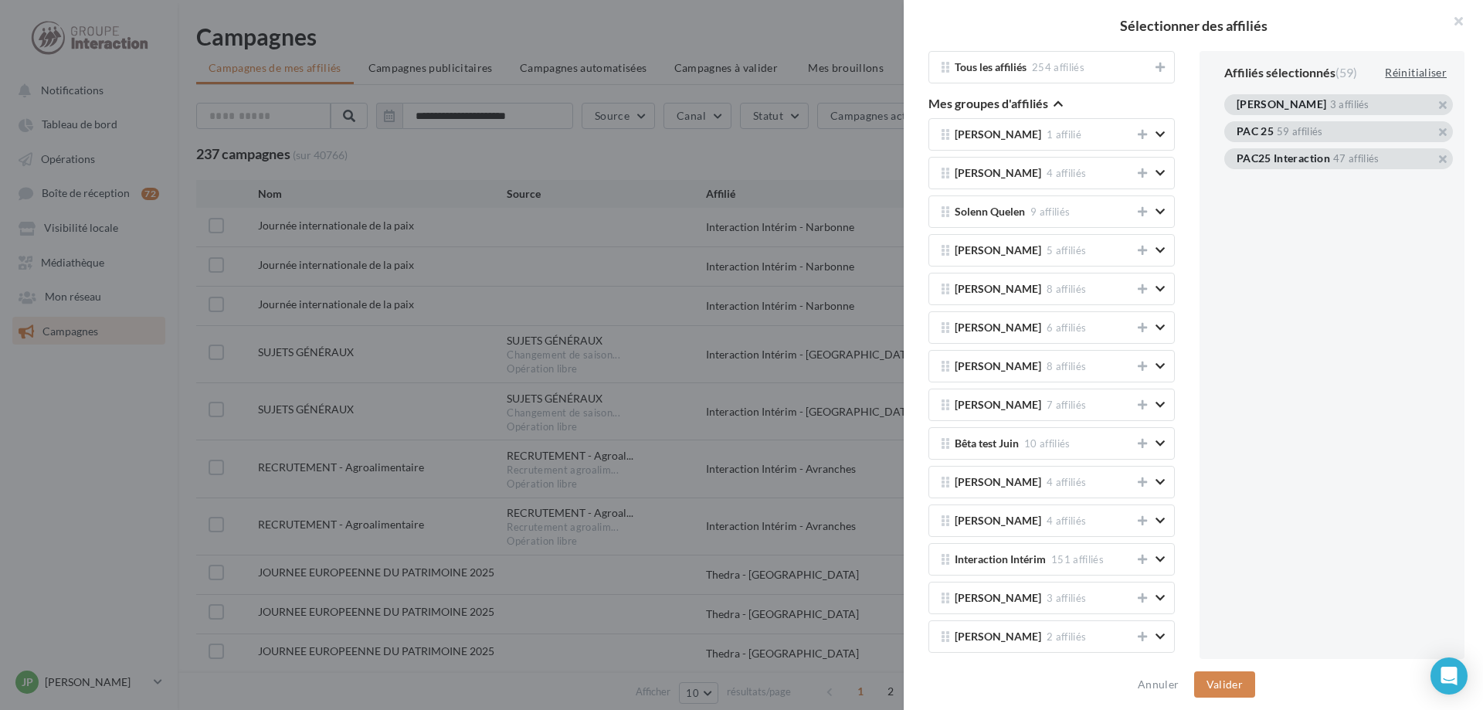
click at [591, 76] on div "Réinitialiser" at bounding box center [1416, 72] width 74 height 19
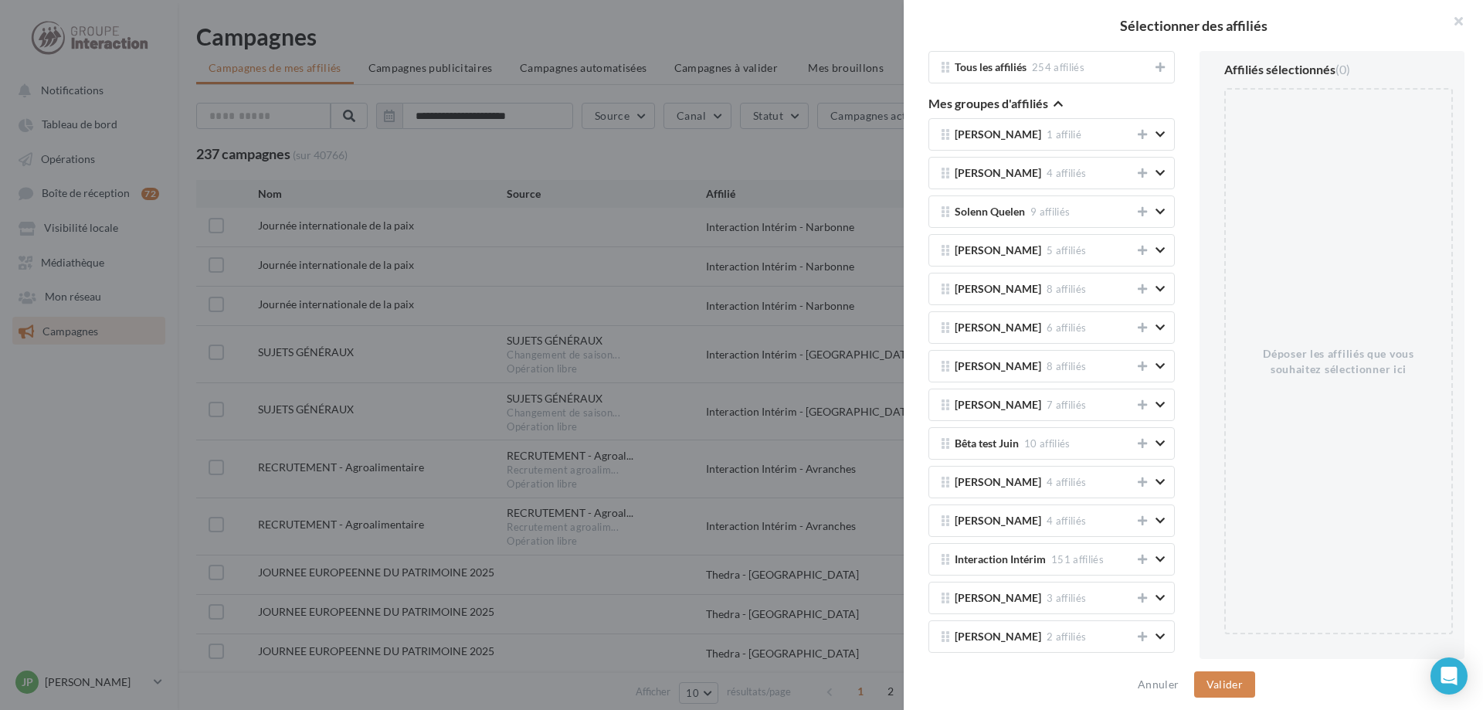
click at [591, 99] on span "button" at bounding box center [1058, 103] width 9 height 15
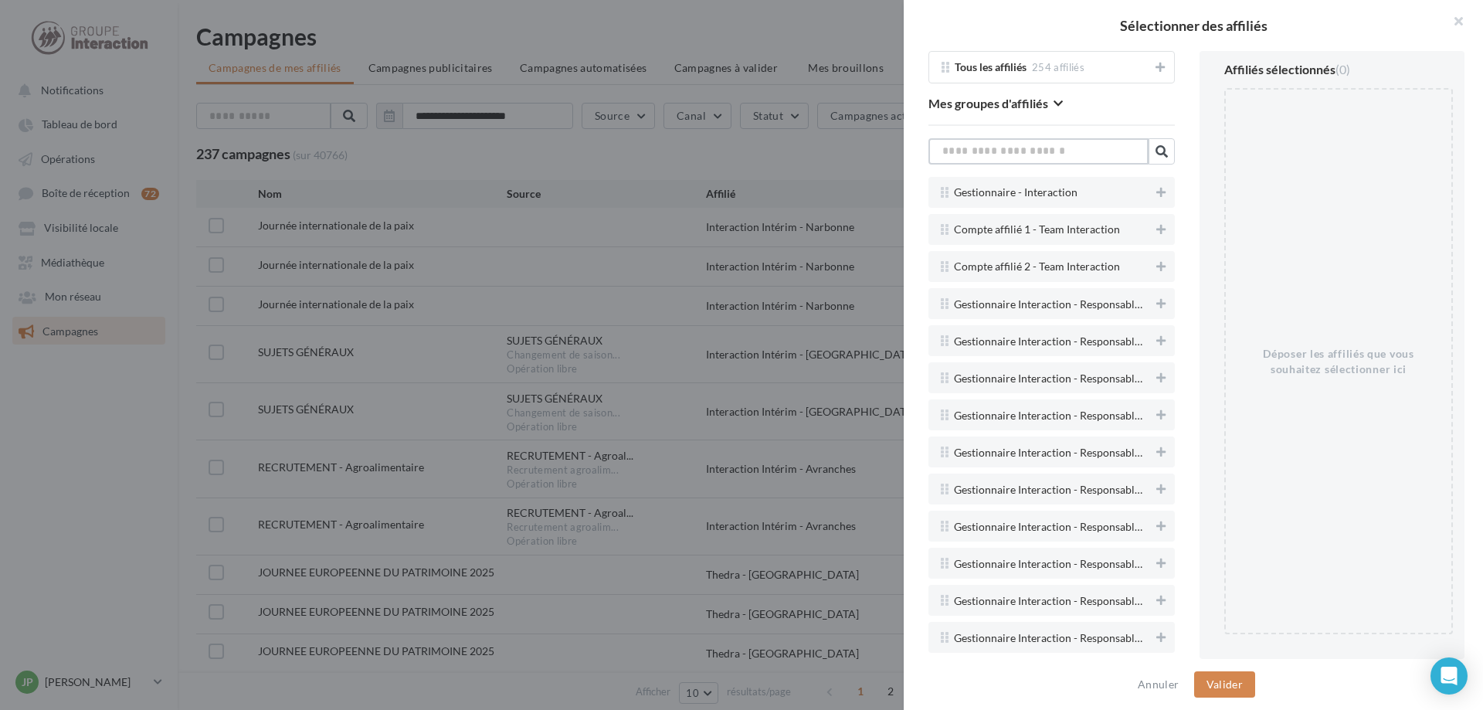
click at [591, 155] on input "text" at bounding box center [1038, 151] width 220 height 26
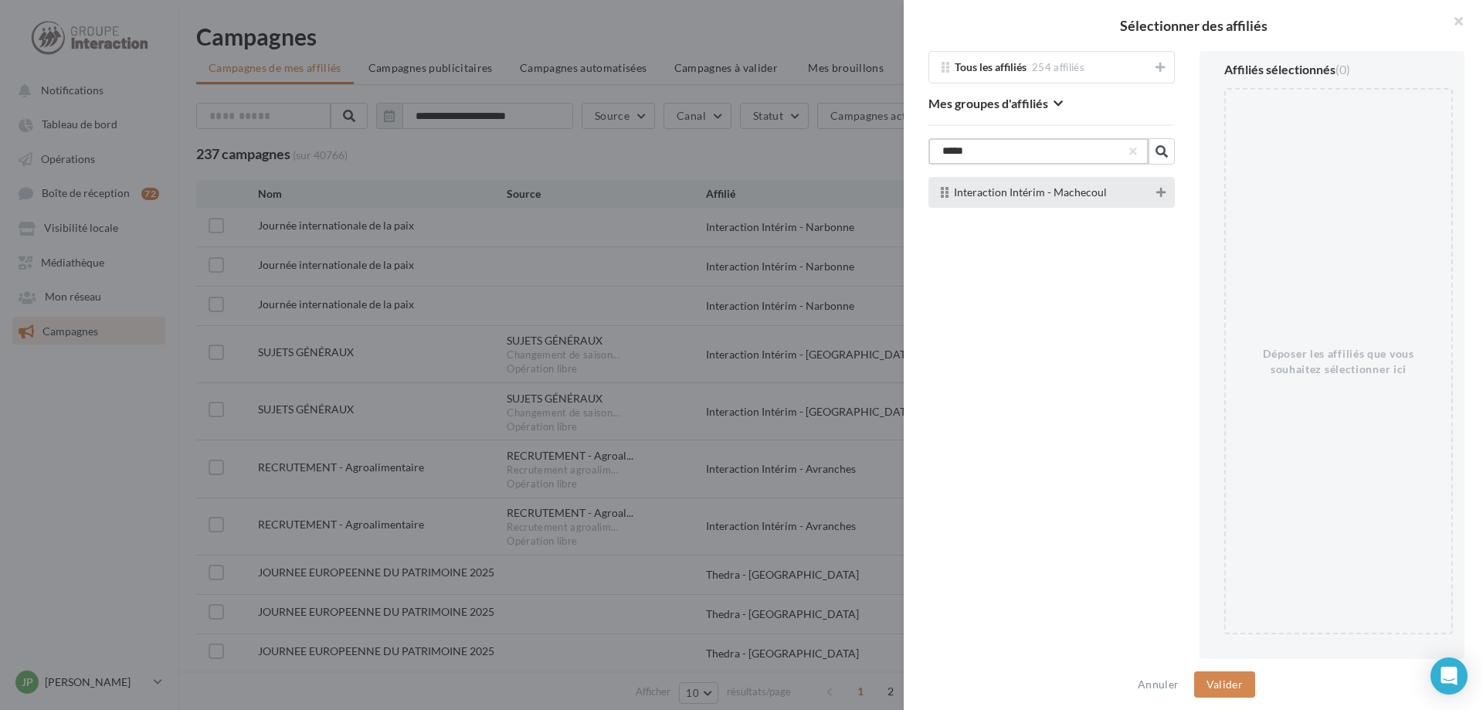
type input "*****"
click at [591, 192] on icon at bounding box center [1160, 192] width 9 height 11
click at [591, 541] on button "Valider" at bounding box center [1224, 684] width 61 height 26
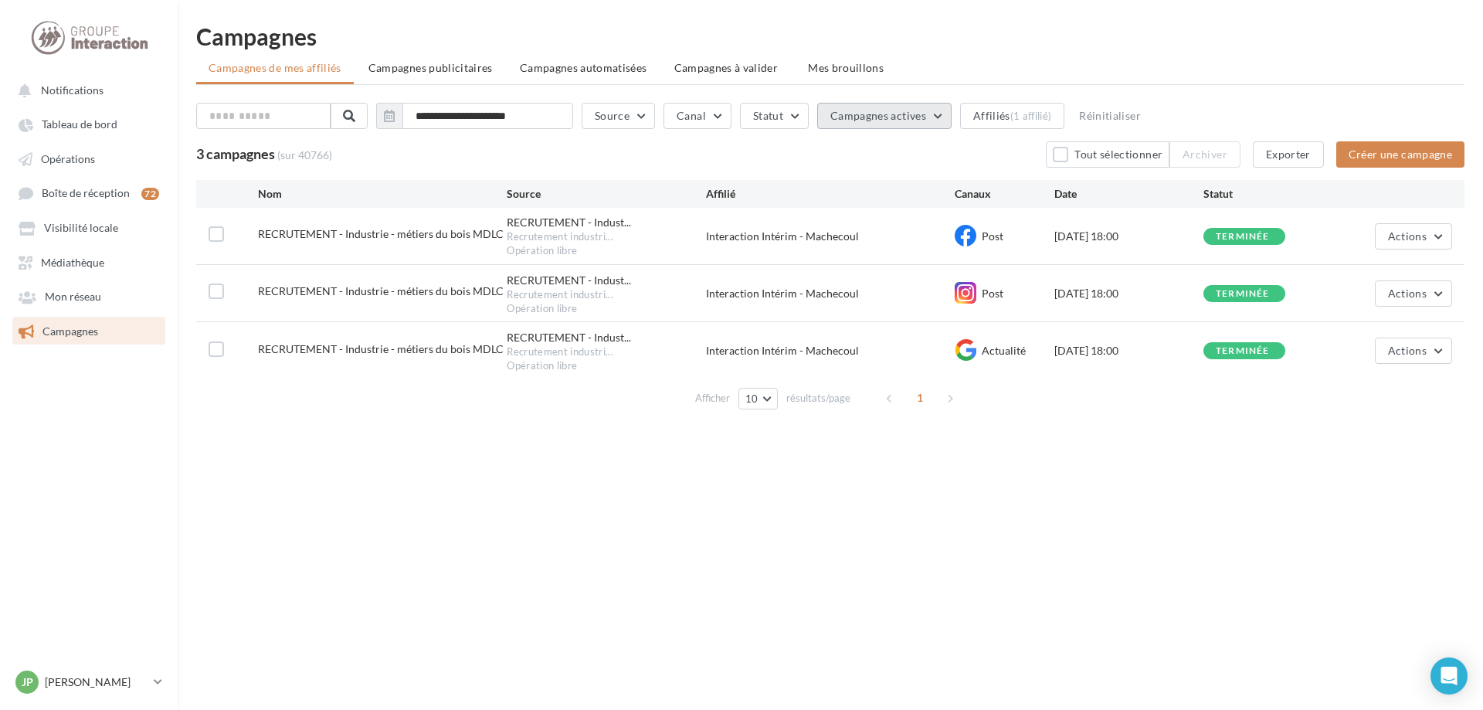
click at [591, 110] on button "Campagnes actives" at bounding box center [884, 116] width 134 height 26
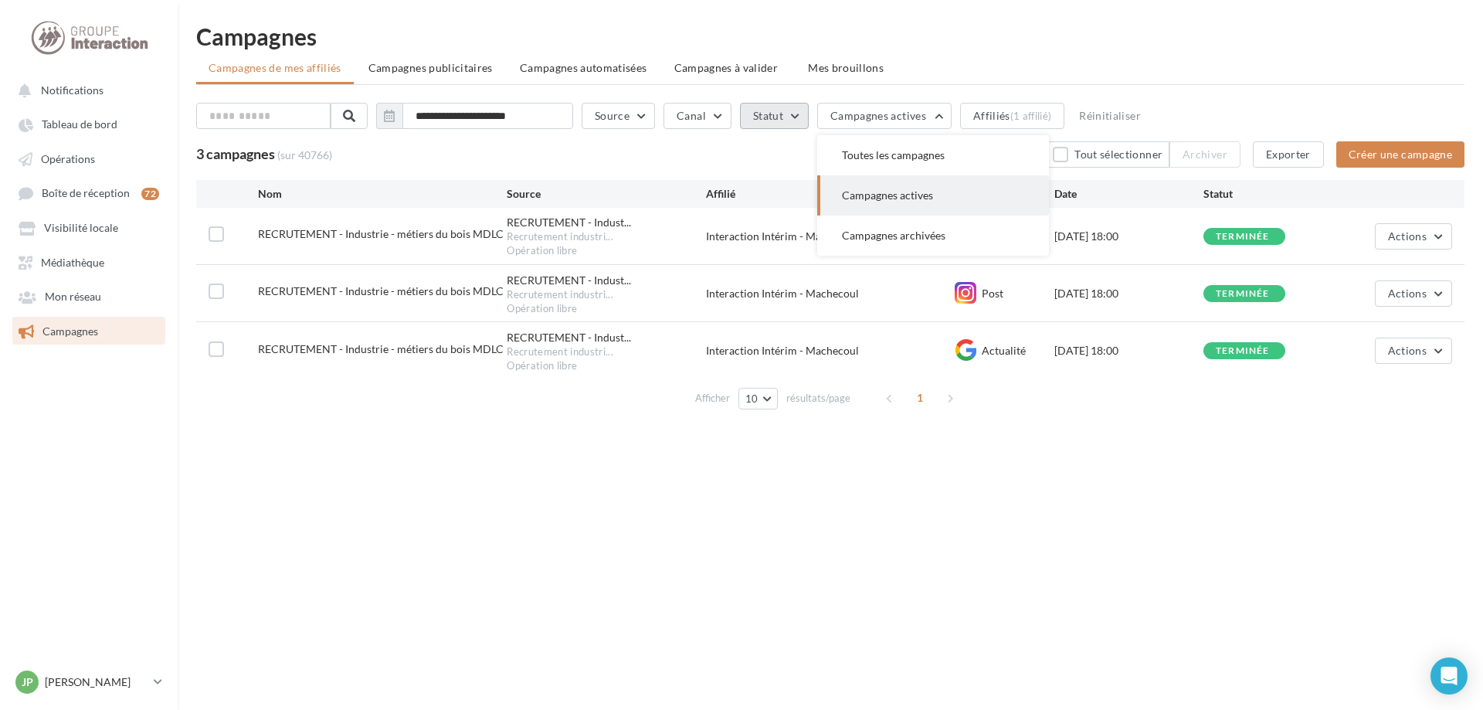
click at [591, 117] on button "Statut" at bounding box center [774, 116] width 69 height 26
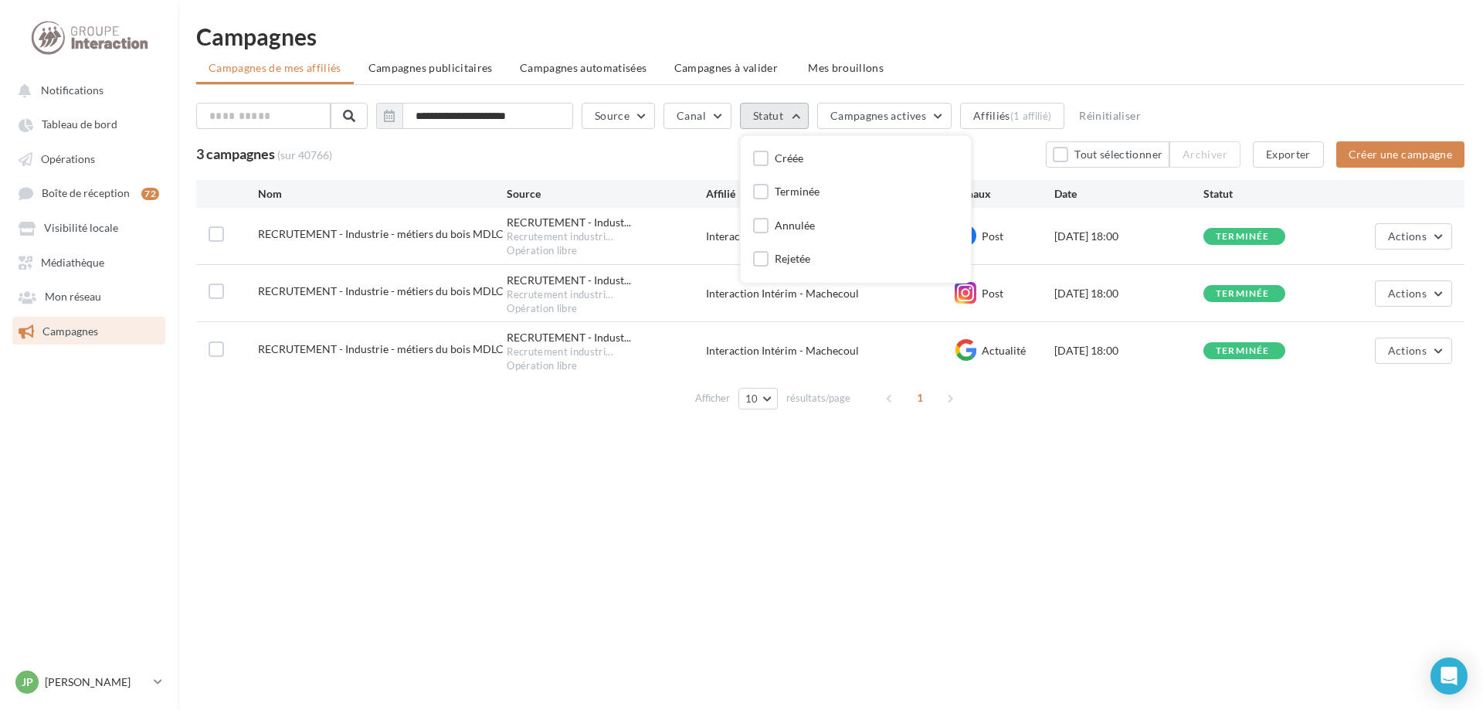
drag, startPoint x: 803, startPoint y: 117, endPoint x: 788, endPoint y: 118, distance: 15.5
click at [591, 117] on button "Statut" at bounding box center [774, 116] width 69 height 26
click at [591, 118] on button "Canal" at bounding box center [698, 116] width 68 height 26
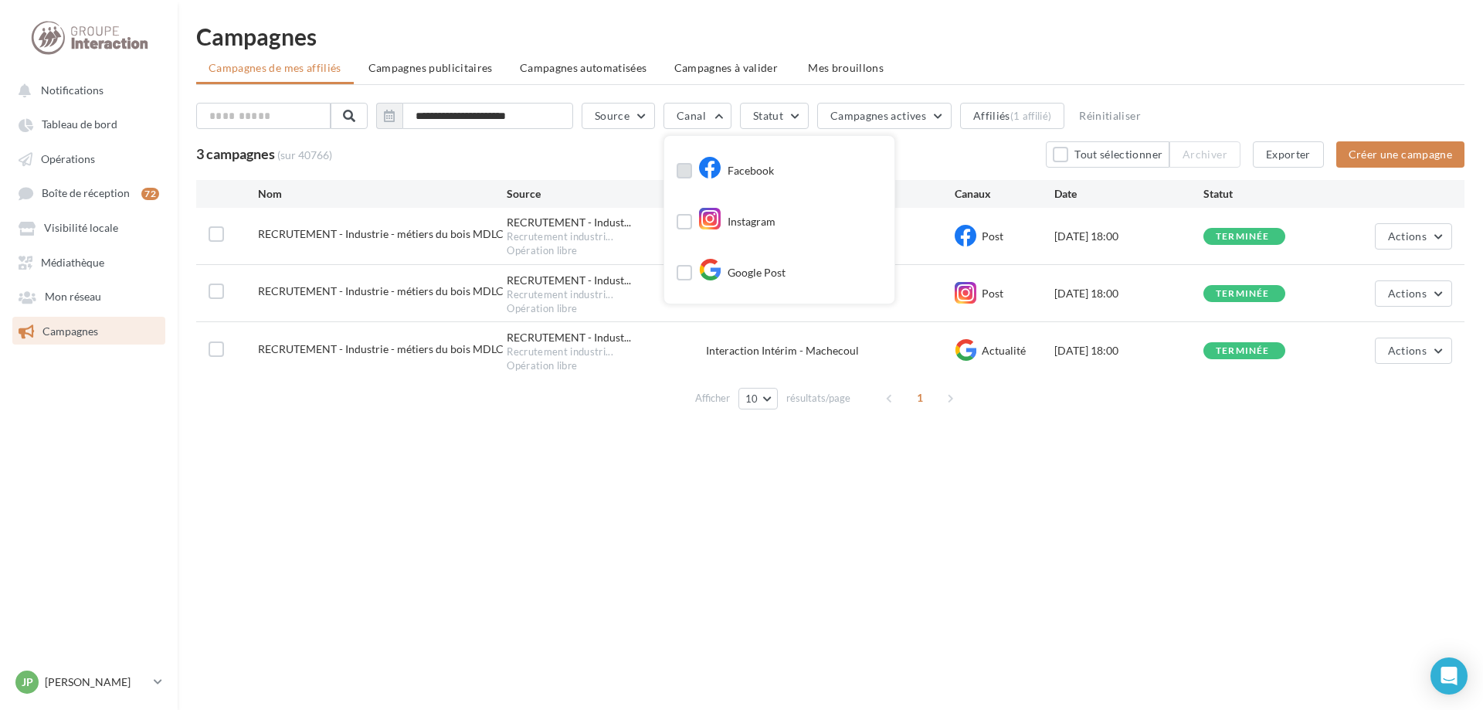
click at [591, 175] on label at bounding box center [684, 170] width 15 height 15
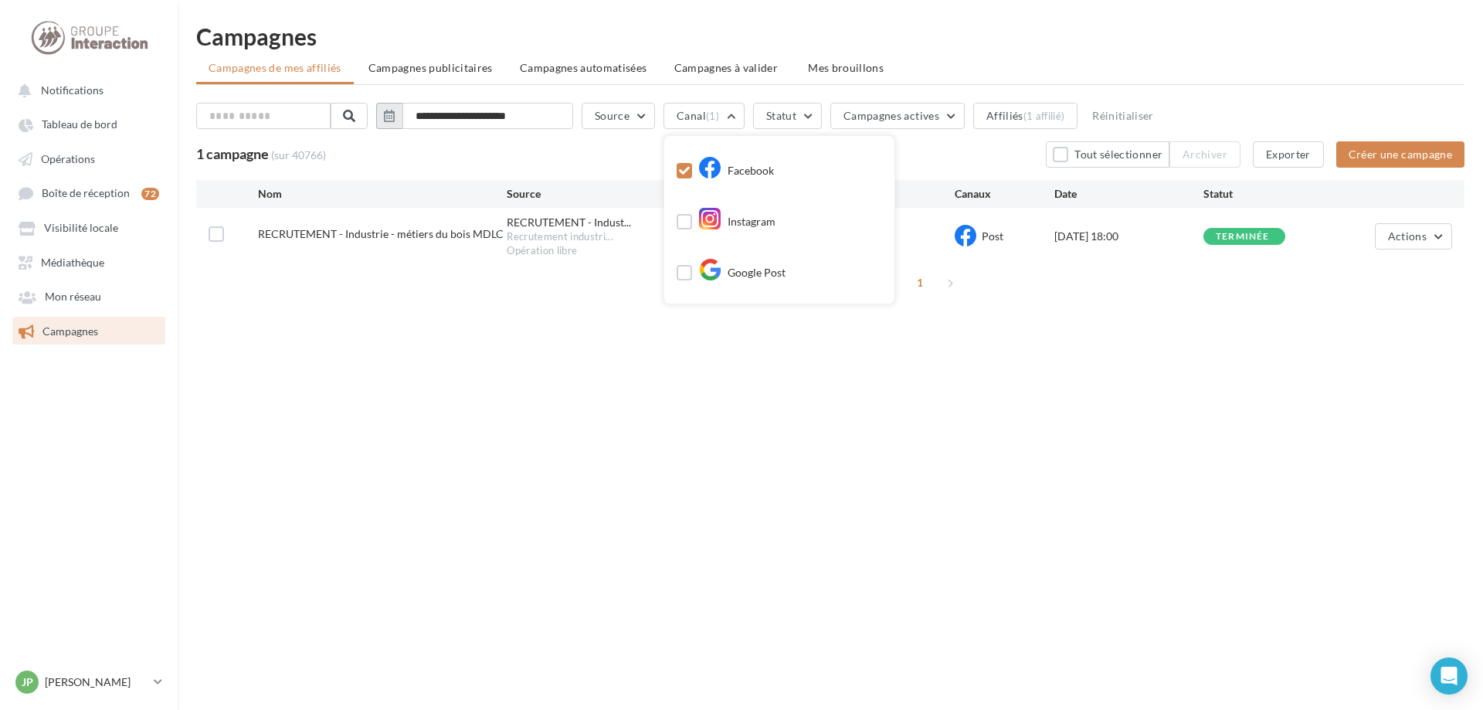
click at [395, 115] on icon "button" at bounding box center [389, 116] width 11 height 12
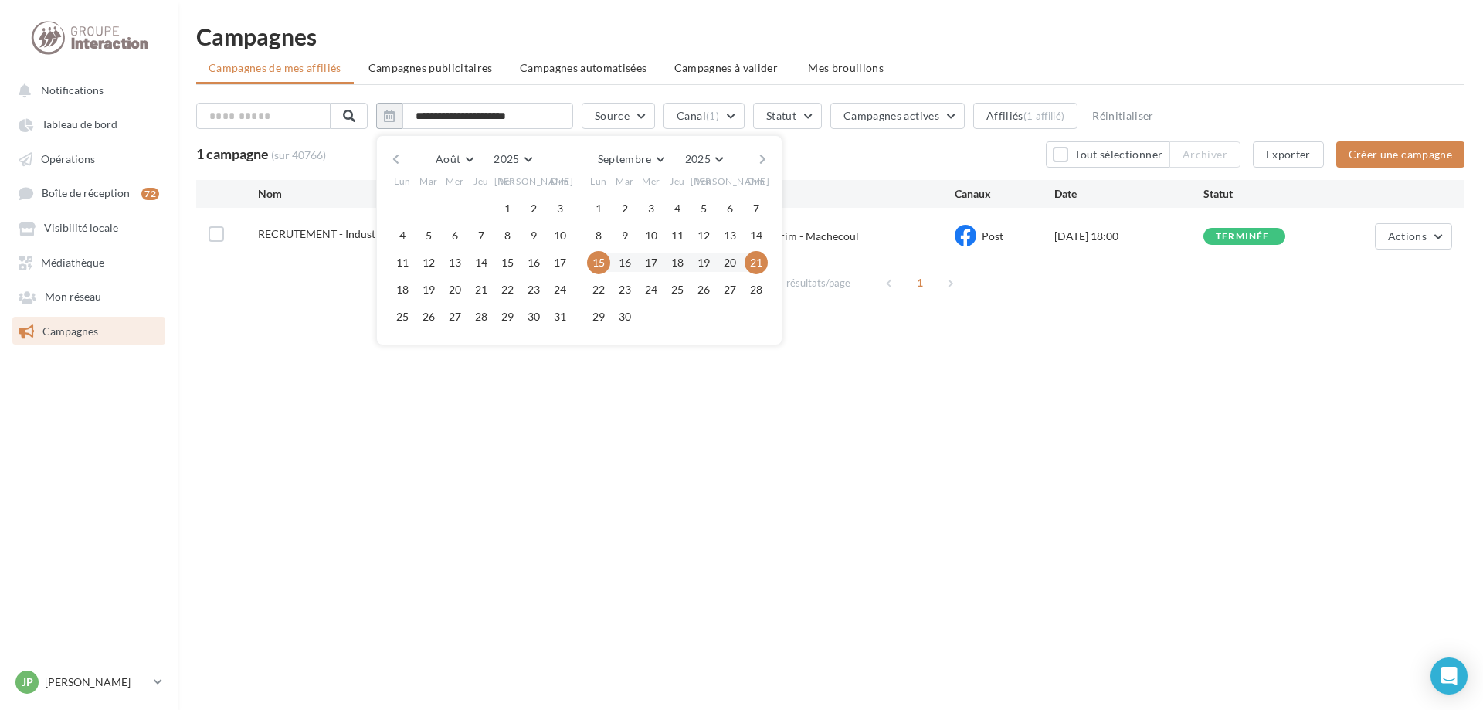
click at [402, 156] on button "button" at bounding box center [395, 159] width 13 height 22
click at [402, 157] on button "button" at bounding box center [395, 159] width 13 height 22
click at [402, 158] on button "button" at bounding box center [395, 159] width 13 height 22
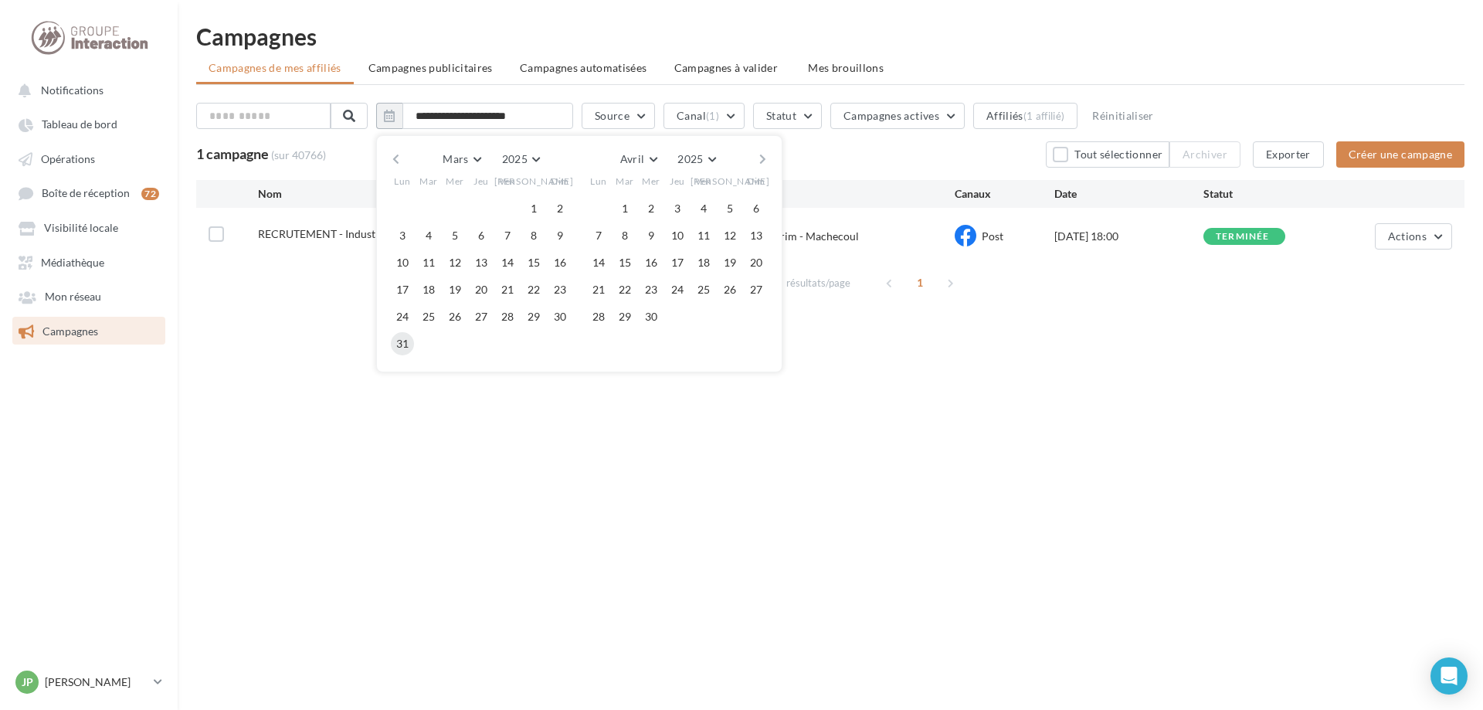
click at [414, 343] on button "31" at bounding box center [402, 343] width 23 height 23
click at [591, 289] on button "27" at bounding box center [756, 289] width 23 height 23
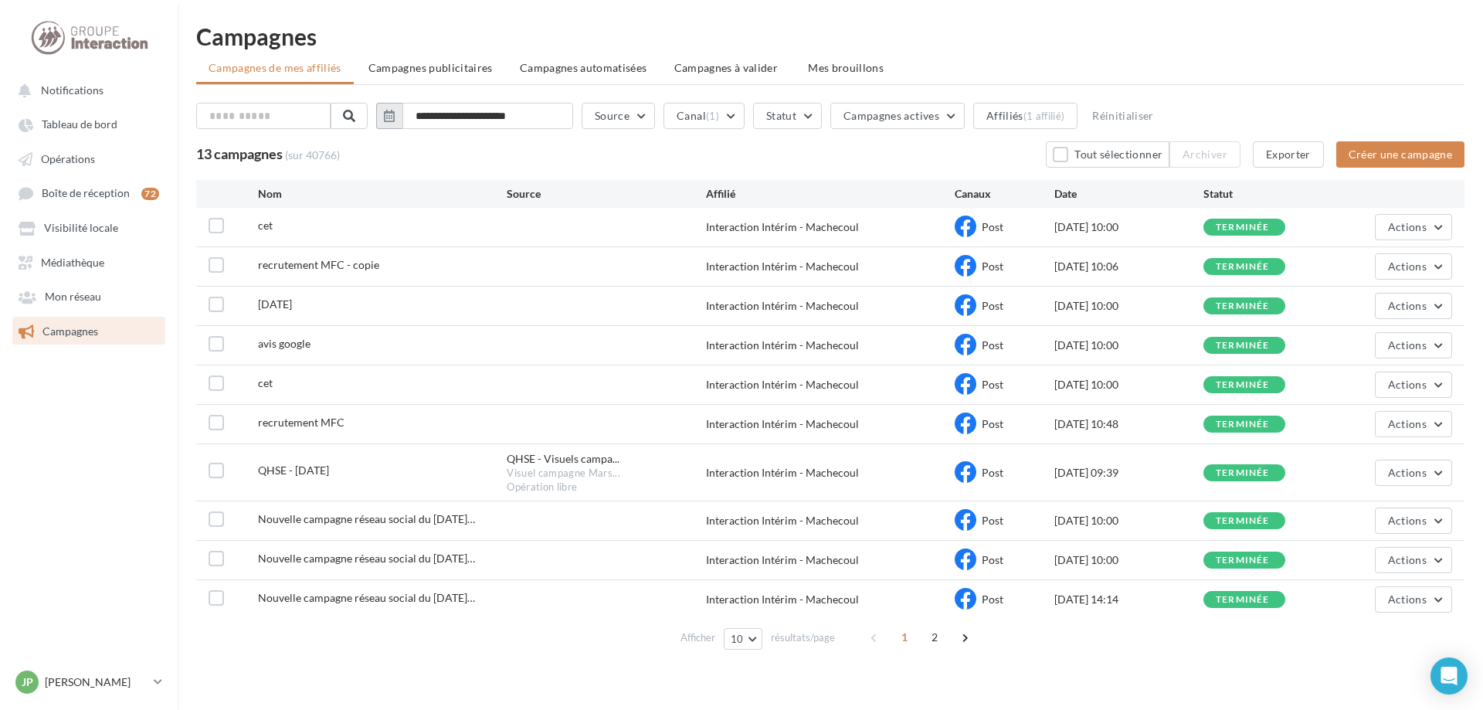
click at [395, 114] on icon "button" at bounding box center [389, 116] width 11 height 12
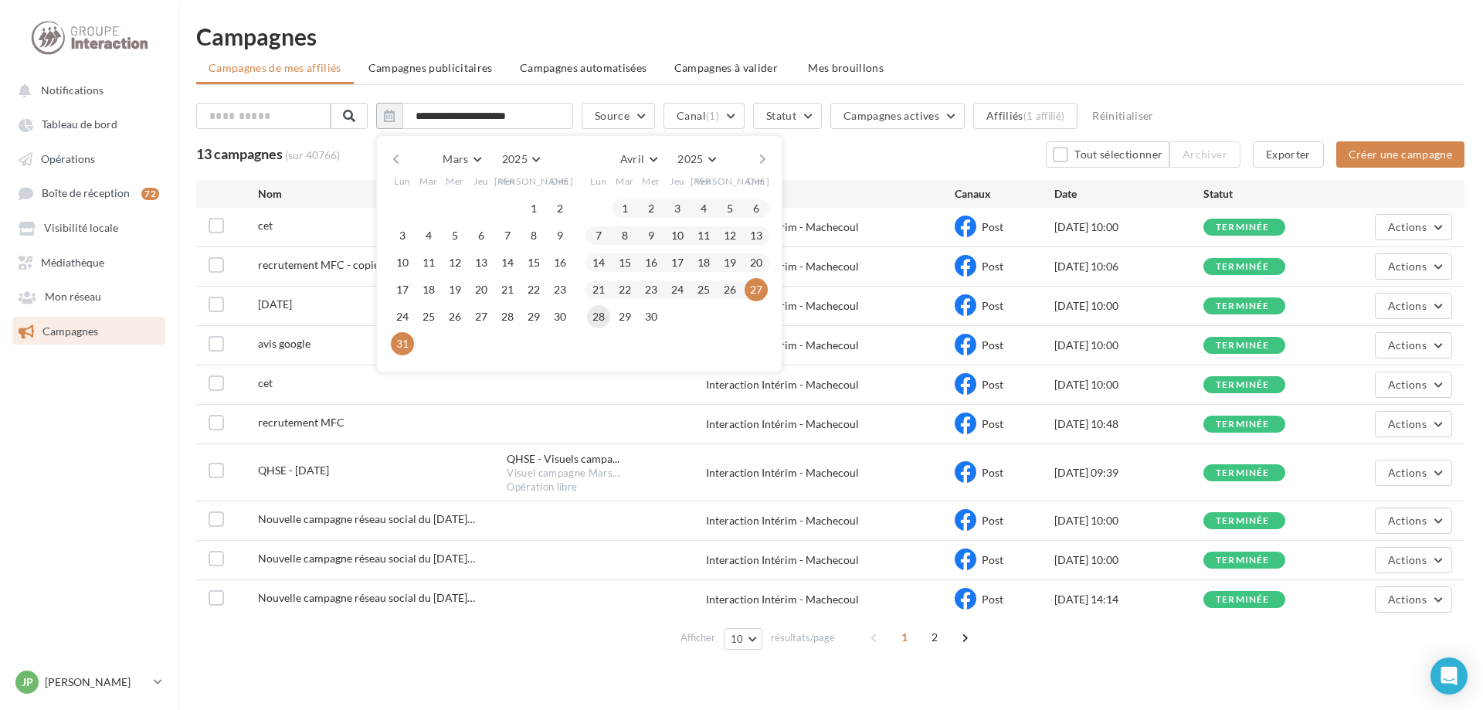
click at [591, 314] on button "28" at bounding box center [598, 316] width 23 height 23
click at [591, 159] on button "button" at bounding box center [762, 159] width 13 height 22
click at [591, 154] on button "button" at bounding box center [762, 159] width 13 height 22
click at [591, 203] on button "1" at bounding box center [756, 208] width 23 height 23
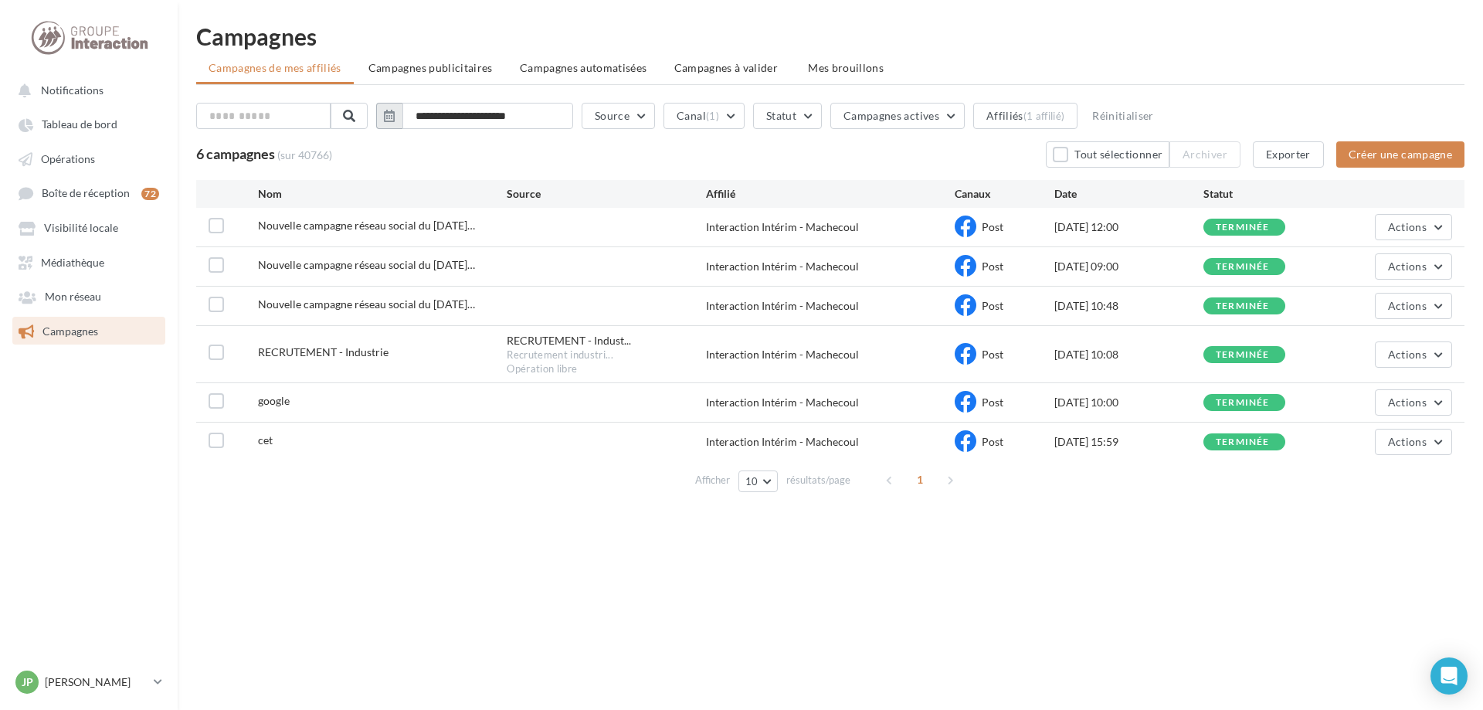
click at [402, 114] on button "button" at bounding box center [389, 116] width 26 height 26
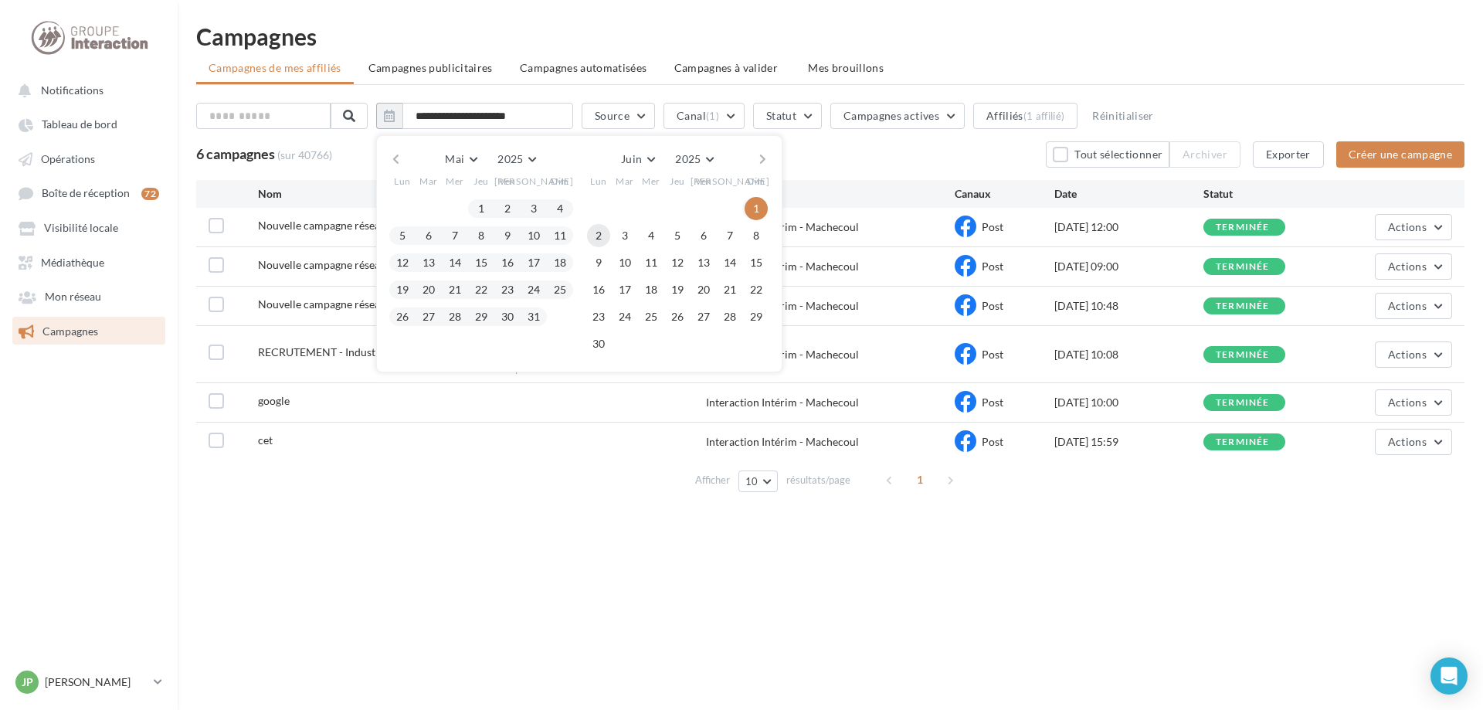
click at [591, 239] on button "2" at bounding box center [598, 235] width 23 height 23
click at [591, 320] on button "29" at bounding box center [756, 316] width 23 height 23
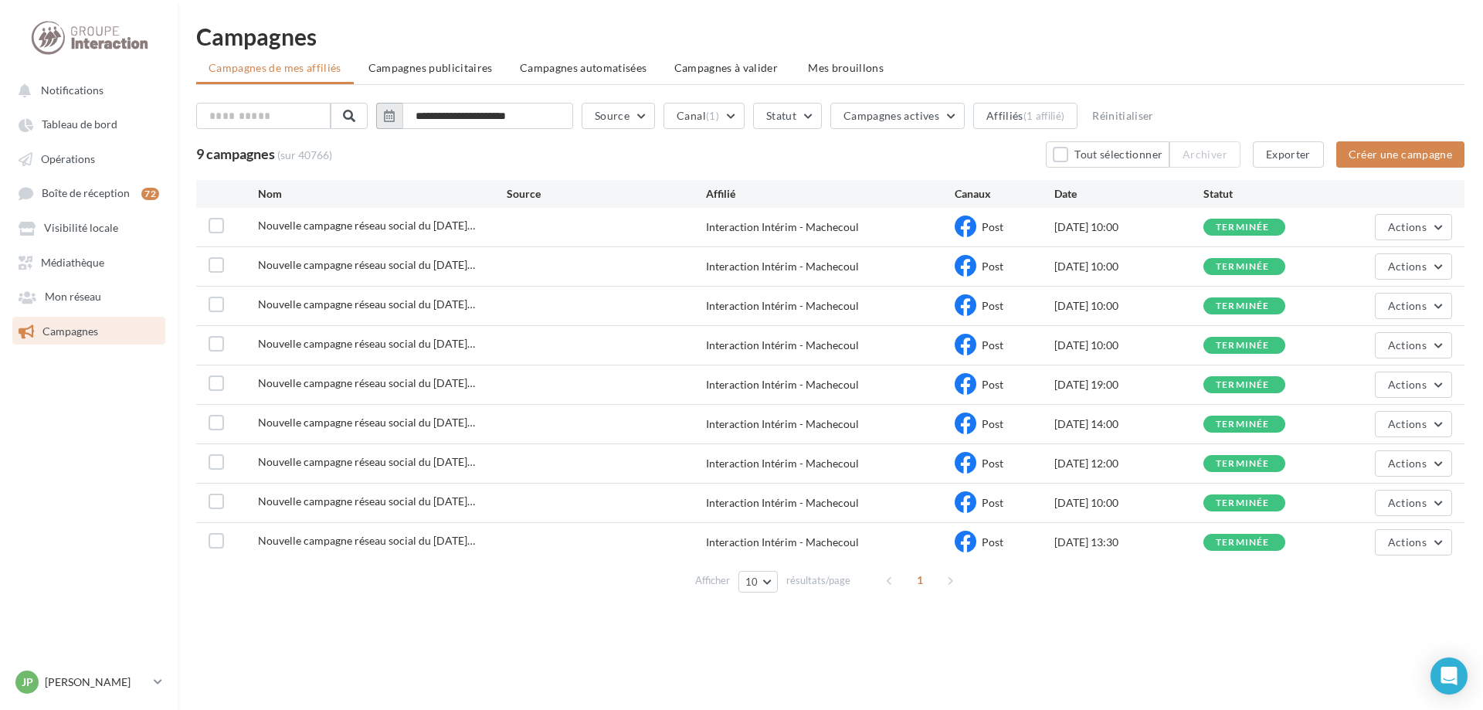
click at [395, 115] on icon "button" at bounding box center [389, 116] width 11 height 12
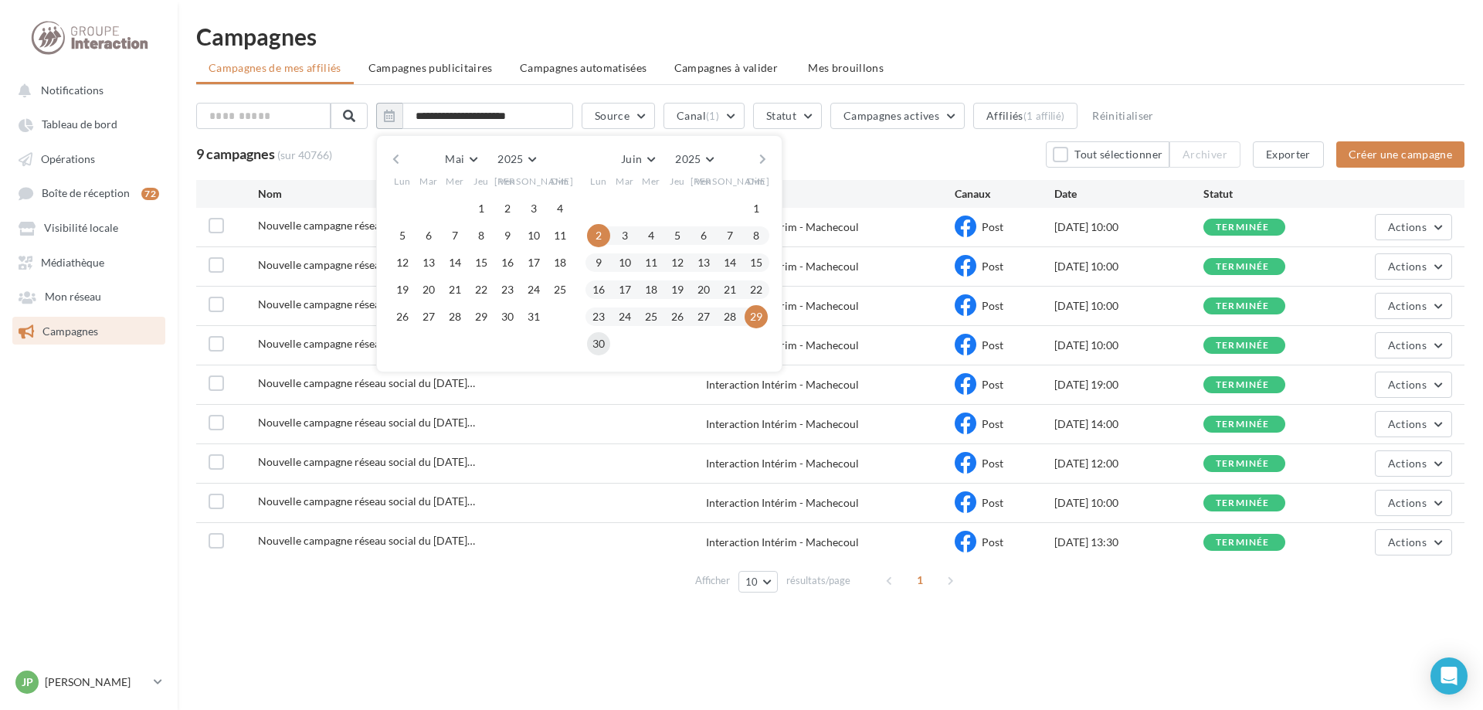
click at [591, 338] on button "30" at bounding box center [598, 343] width 23 height 23
click at [591, 157] on button "button" at bounding box center [762, 159] width 13 height 22
click at [591, 291] on button "27" at bounding box center [756, 289] width 23 height 23
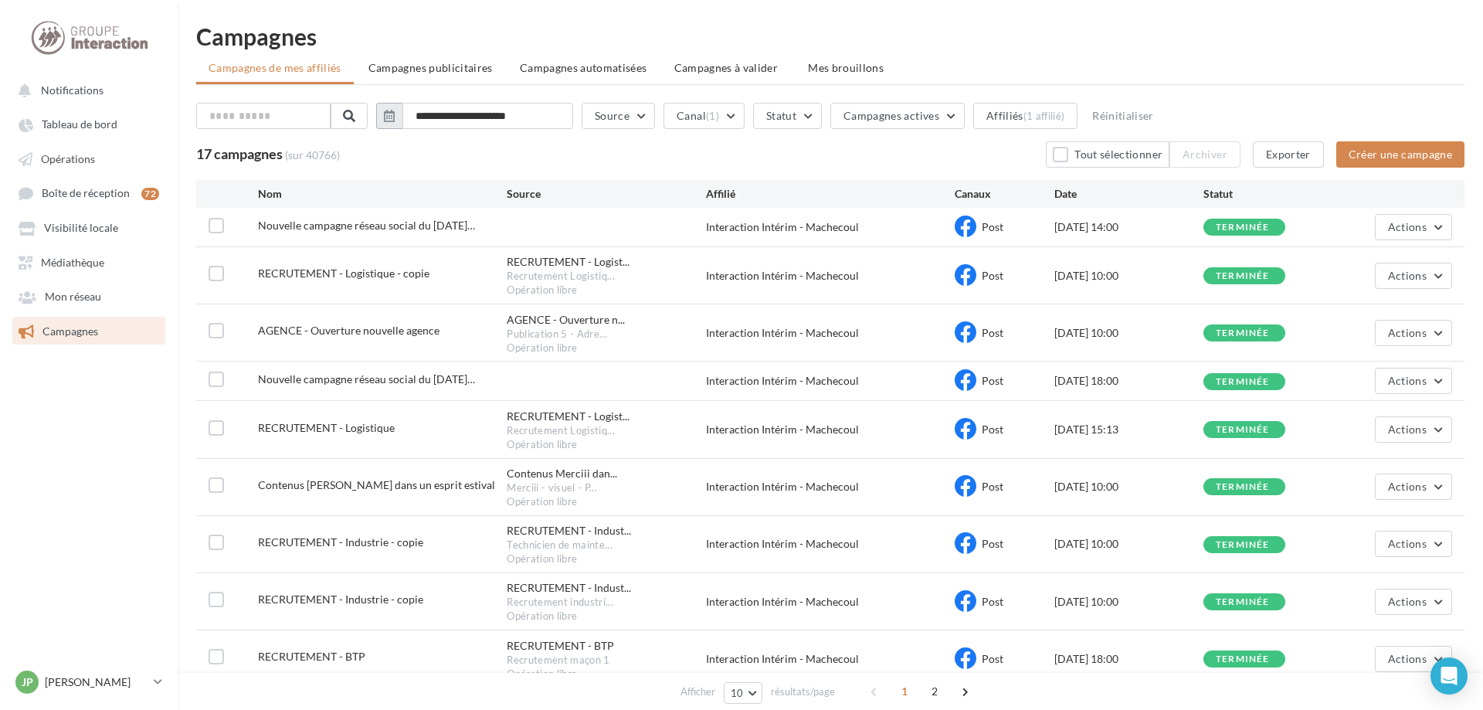
click at [395, 114] on icon "button" at bounding box center [389, 116] width 11 height 12
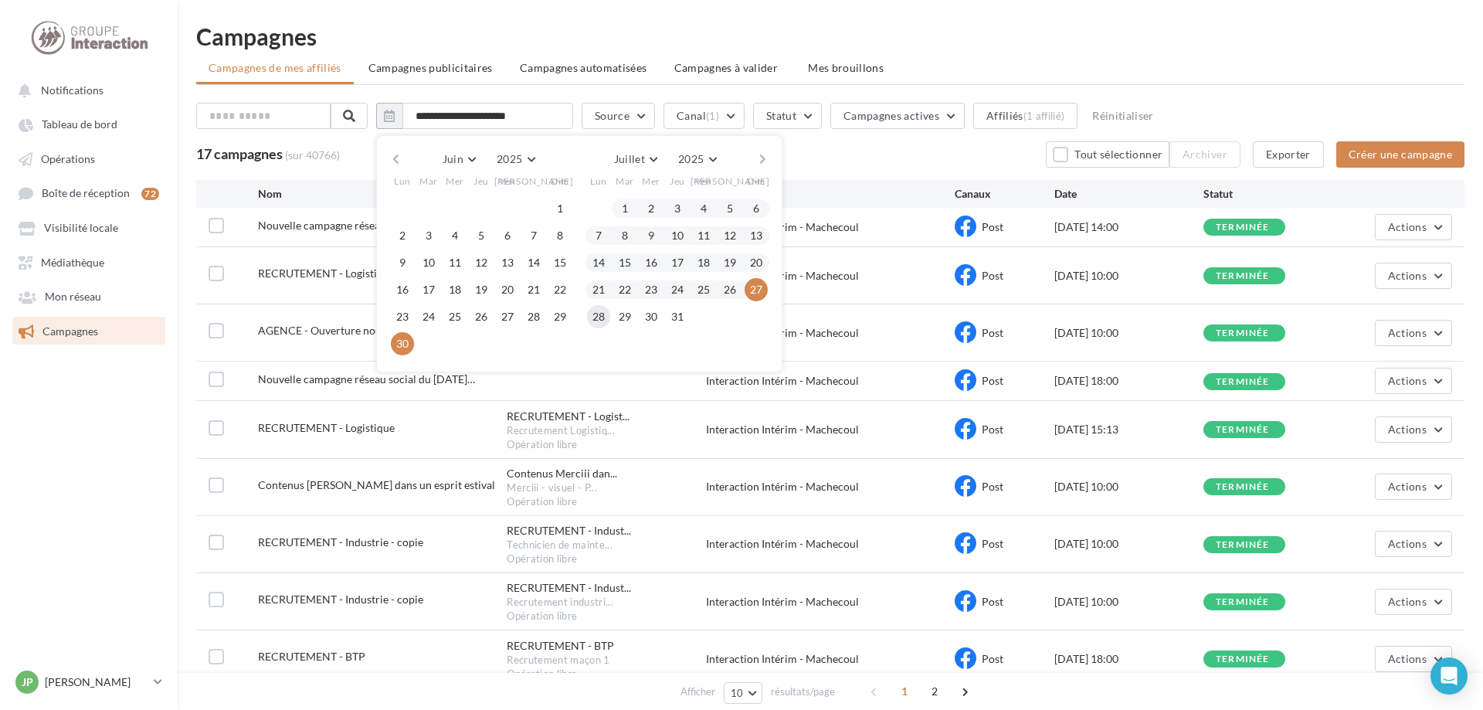
click at [591, 312] on button "28" at bounding box center [598, 316] width 23 height 23
click at [591, 159] on button "button" at bounding box center [762, 159] width 13 height 22
click at [591, 318] on button "31" at bounding box center [756, 316] width 23 height 23
type input "**********"
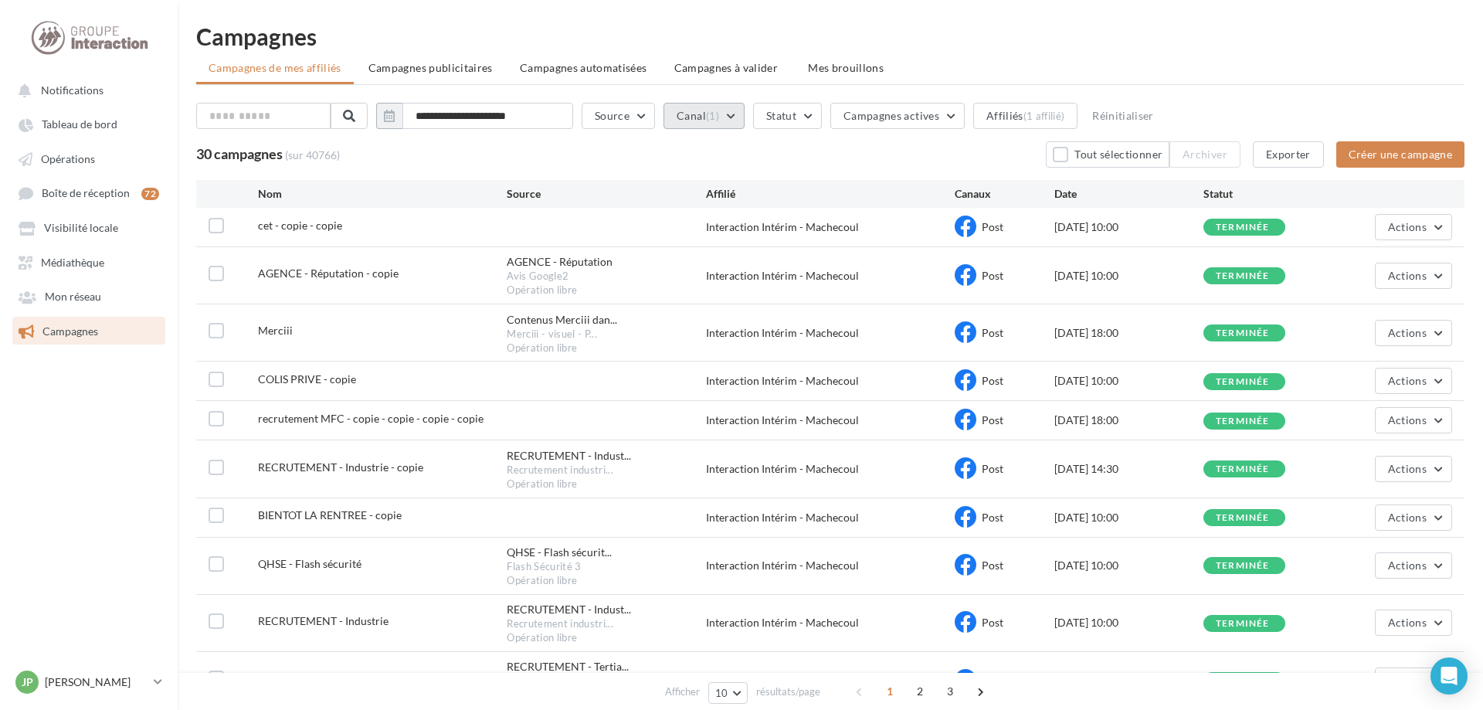
click at [591, 119] on button "Canal (1)" at bounding box center [704, 116] width 81 height 26
